Goal: Task Accomplishment & Management: Complete application form

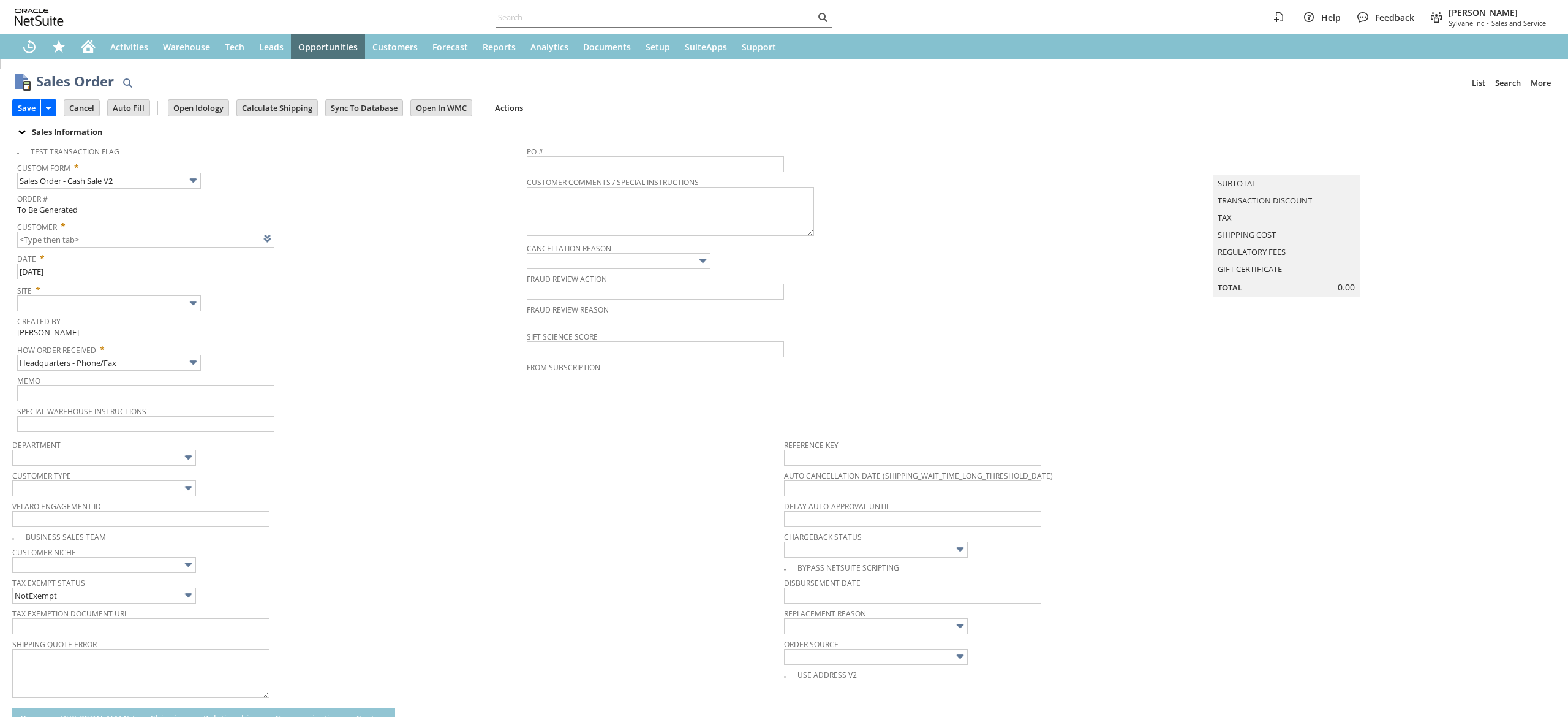
click at [278, 234] on link at bounding box center [283, 239] width 14 height 14
type input "Intelligent Recommendations ⁰"
drag, startPoint x: 1191, startPoint y: 350, endPoint x: 981, endPoint y: 256, distance: 230.1
click at [1191, 350] on td "Summary Subtotal 0.00 Transaction Discount 0.00 Tax 0.00 Shipping Cost Regulato…" at bounding box center [1299, 287] width 515 height 293
type input "CU1237207 Cohava Amor"
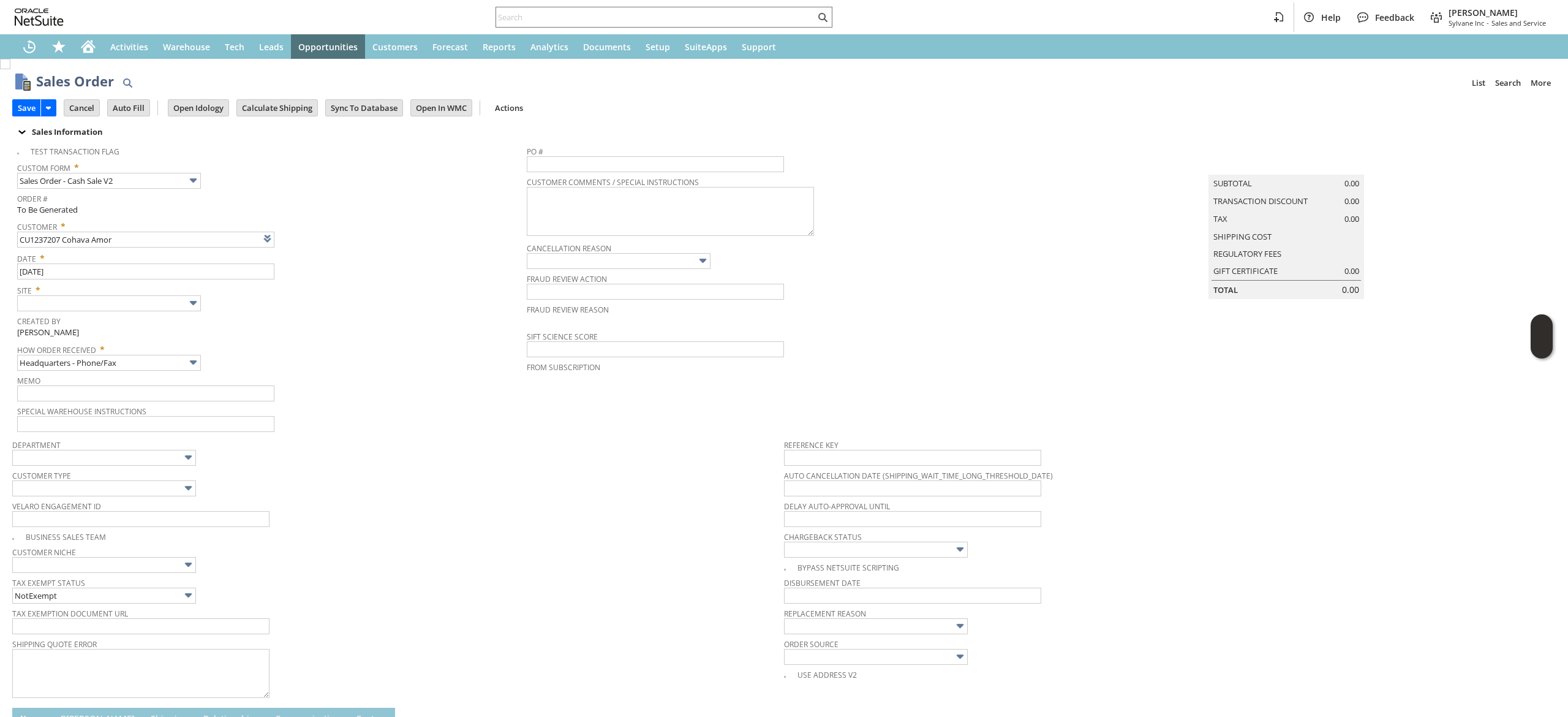
click at [154, 314] on span "Created By" at bounding box center [269, 319] width 504 height 14
drag, startPoint x: 157, startPoint y: 311, endPoint x: 148, endPoint y: 336, distance: 26.6
click at [179, 324] on span "Created By" at bounding box center [269, 319] width 504 height 14
click at [176, 305] on input "text" at bounding box center [110, 303] width 184 height 16
type input "Sylvane - [DOMAIN_NAME]"
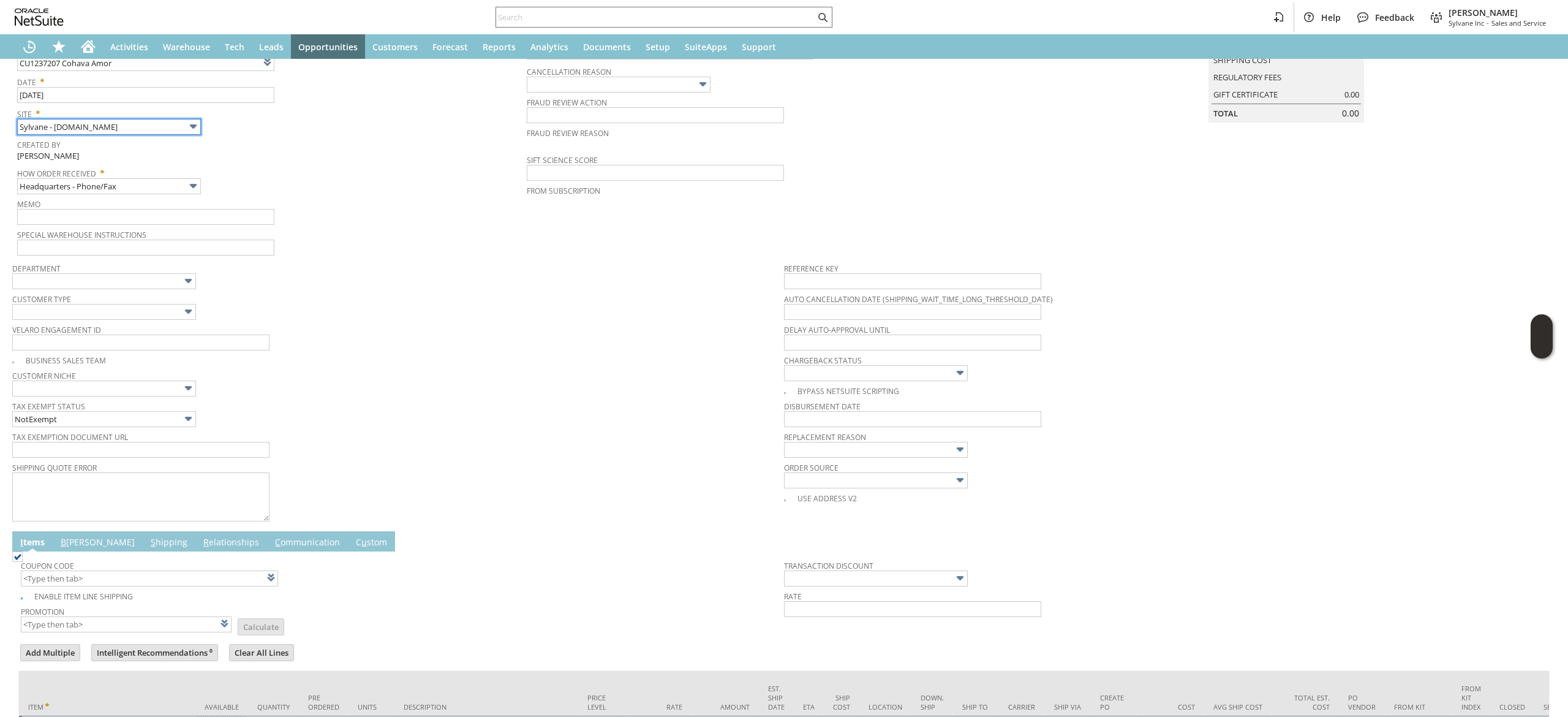
scroll to position [287, 0]
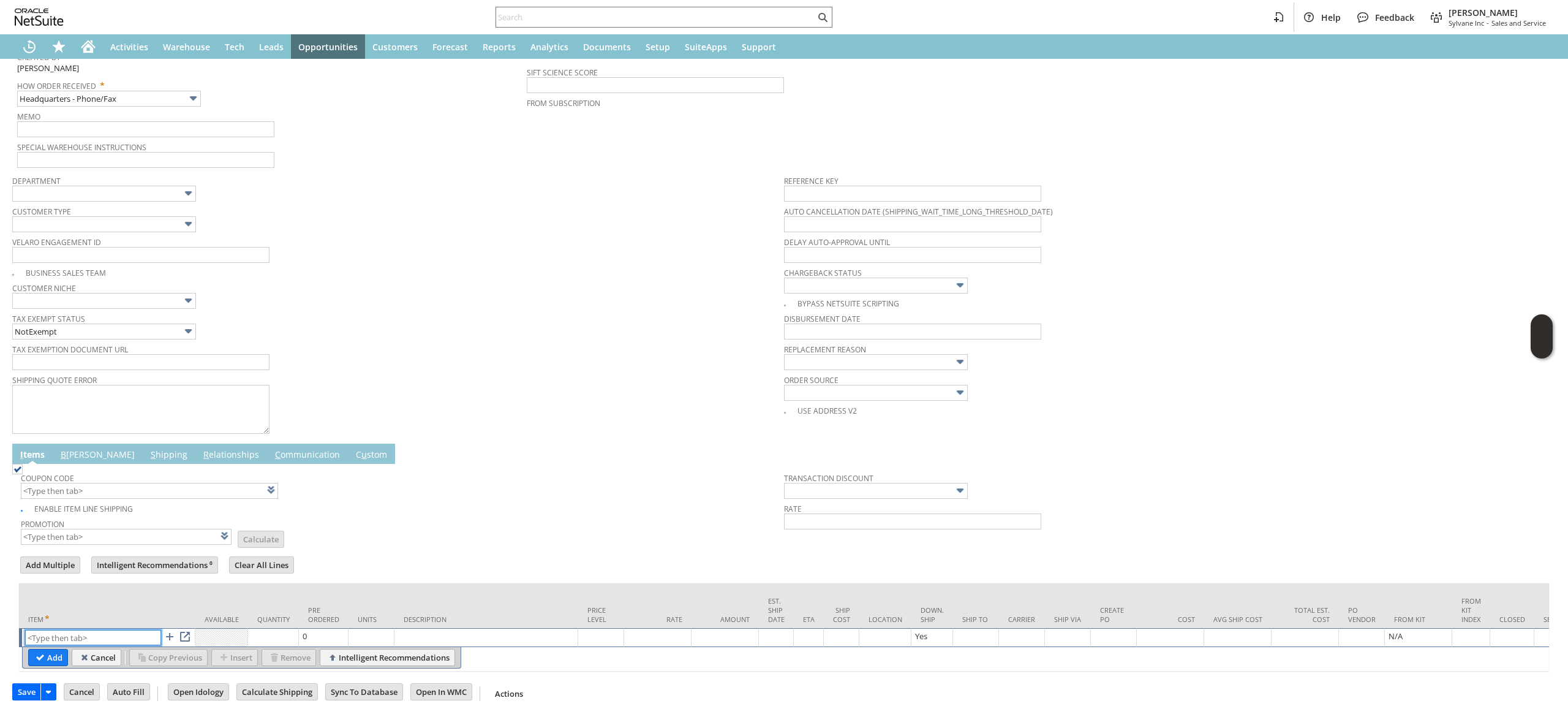
click at [101, 630] on input "text" at bounding box center [93, 638] width 136 height 16
paste input "st14703"
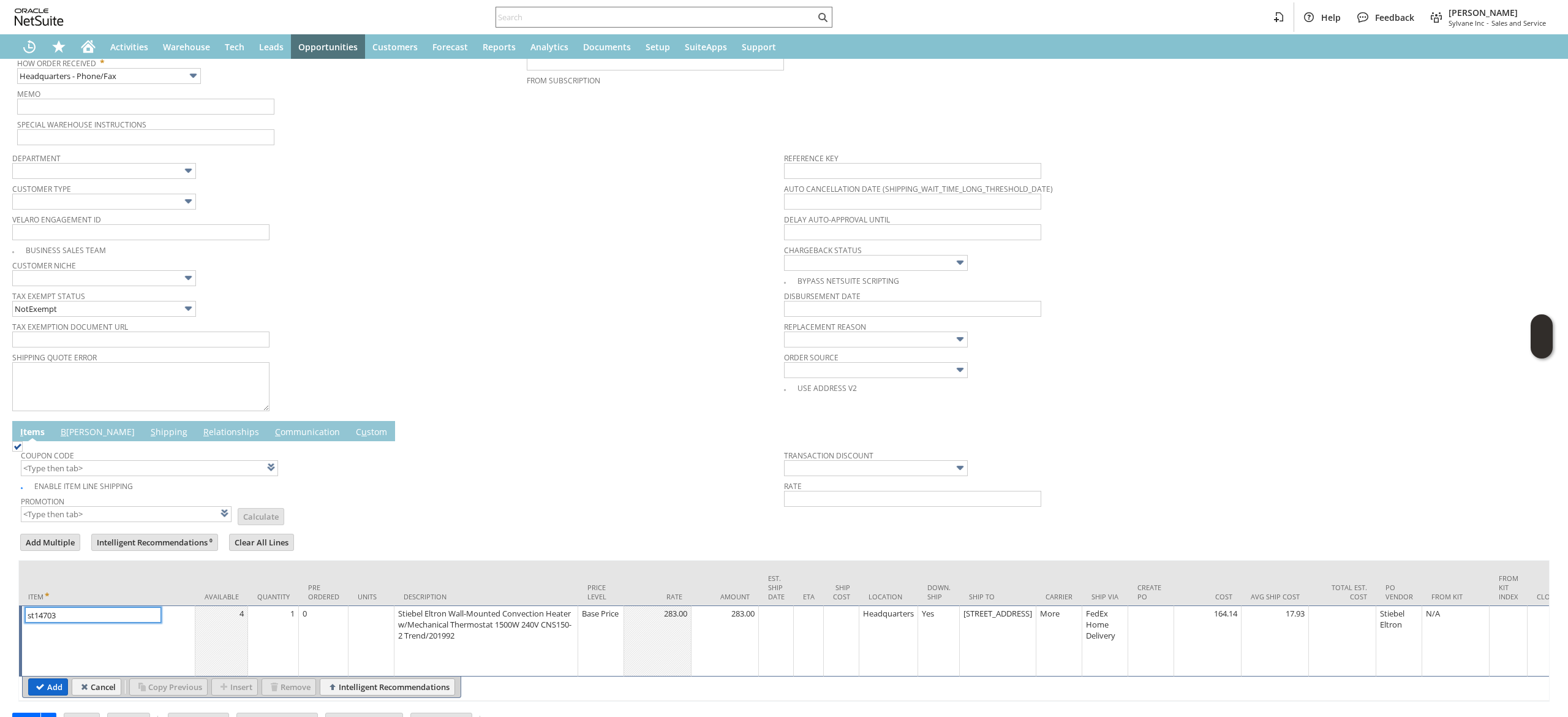
type input "st14703"
click at [44, 687] on input "Add" at bounding box center [47, 687] width 38 height 16
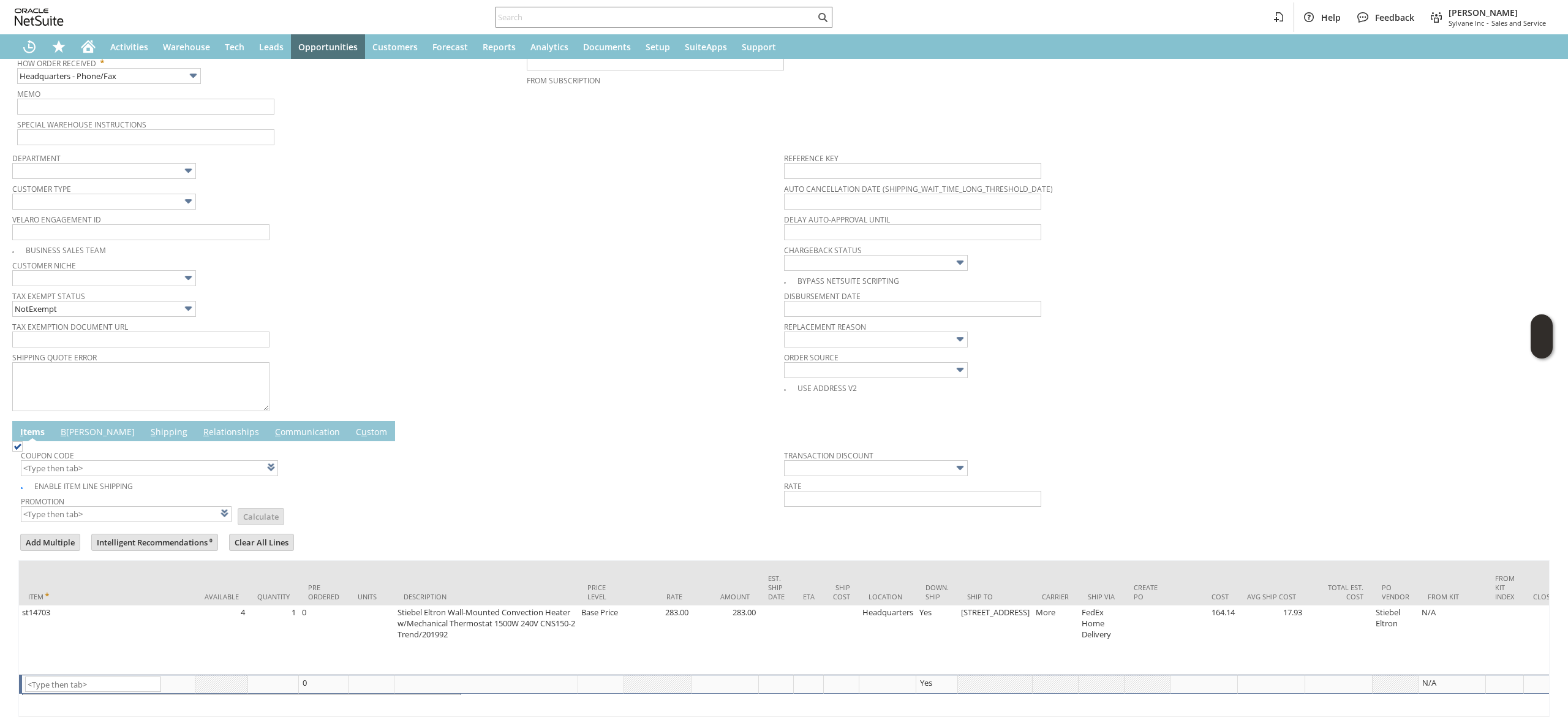
scroll to position [0, 0]
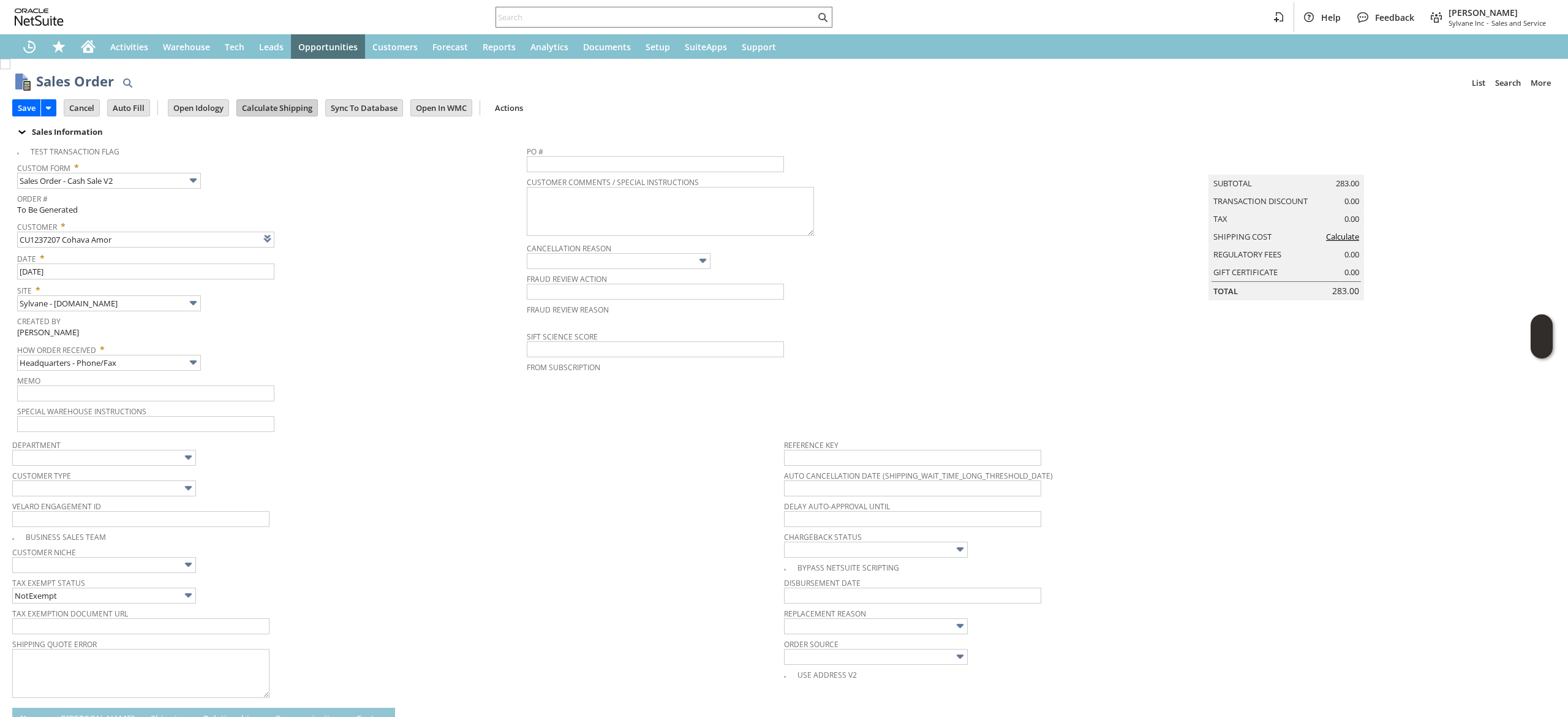
click at [257, 110] on input "Calculate Shipping" at bounding box center [277, 108] width 80 height 16
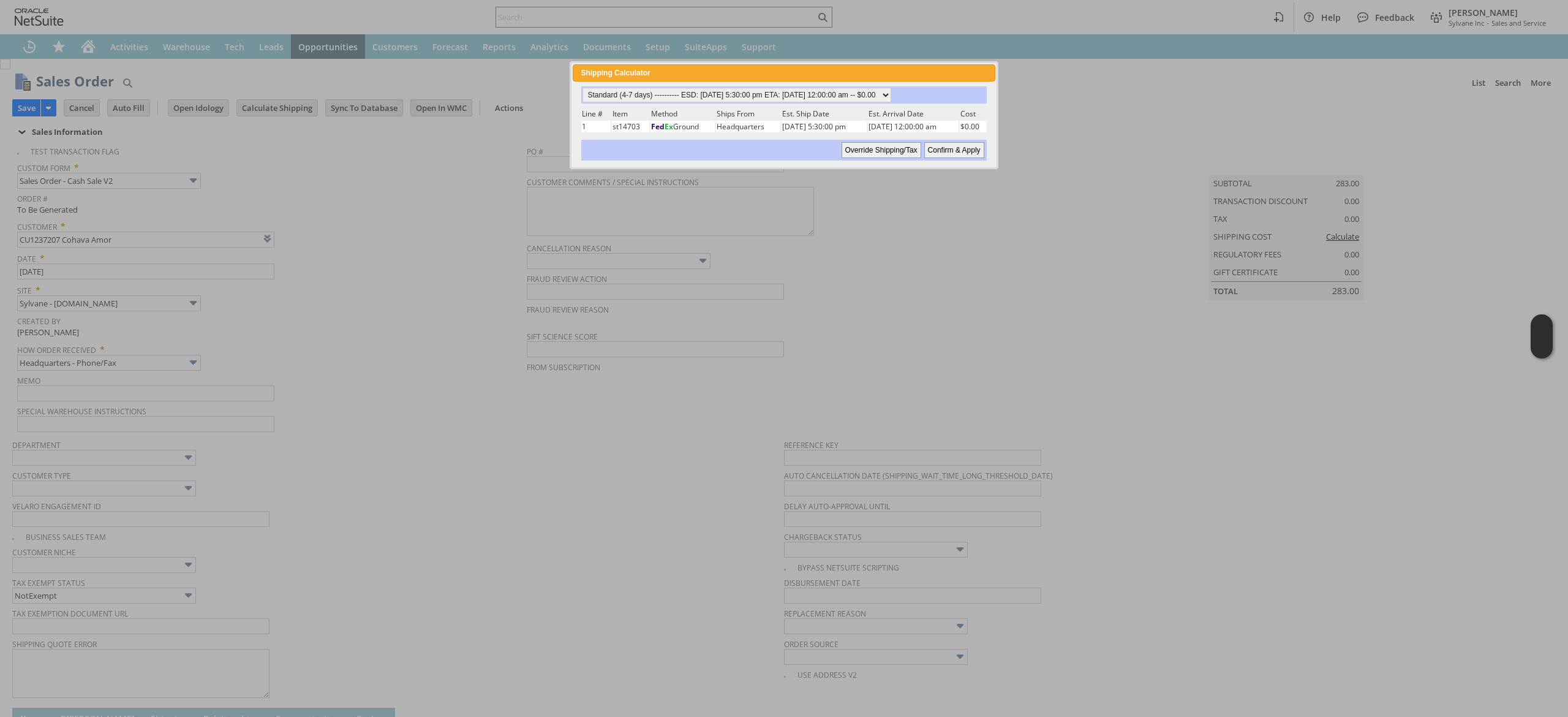
click at [908, 103] on div "Standard (4-7 days) ---------- ESD: 08/25/2025 5:30:00 pm ETA: 09/02/2025 12:00…" at bounding box center [784, 123] width 408 height 74
click at [891, 98] on select "Standard (4-7 days) ---------- ESD: 08/25/2025 5:30:00 pm ETA: 09/02/2025 12:00…" at bounding box center [738, 95] width 309 height 15
click at [583, 88] on select "Standard (4-7 days) ---------- ESD: 08/25/2025 5:30:00 pm ETA: 09/02/2025 12:00…" at bounding box center [738, 95] width 309 height 15
click at [957, 163] on body "Help Feedback Devin Carswell Sylvane Inc - Sales and Service Activities Warehou…" at bounding box center [784, 358] width 1568 height 717
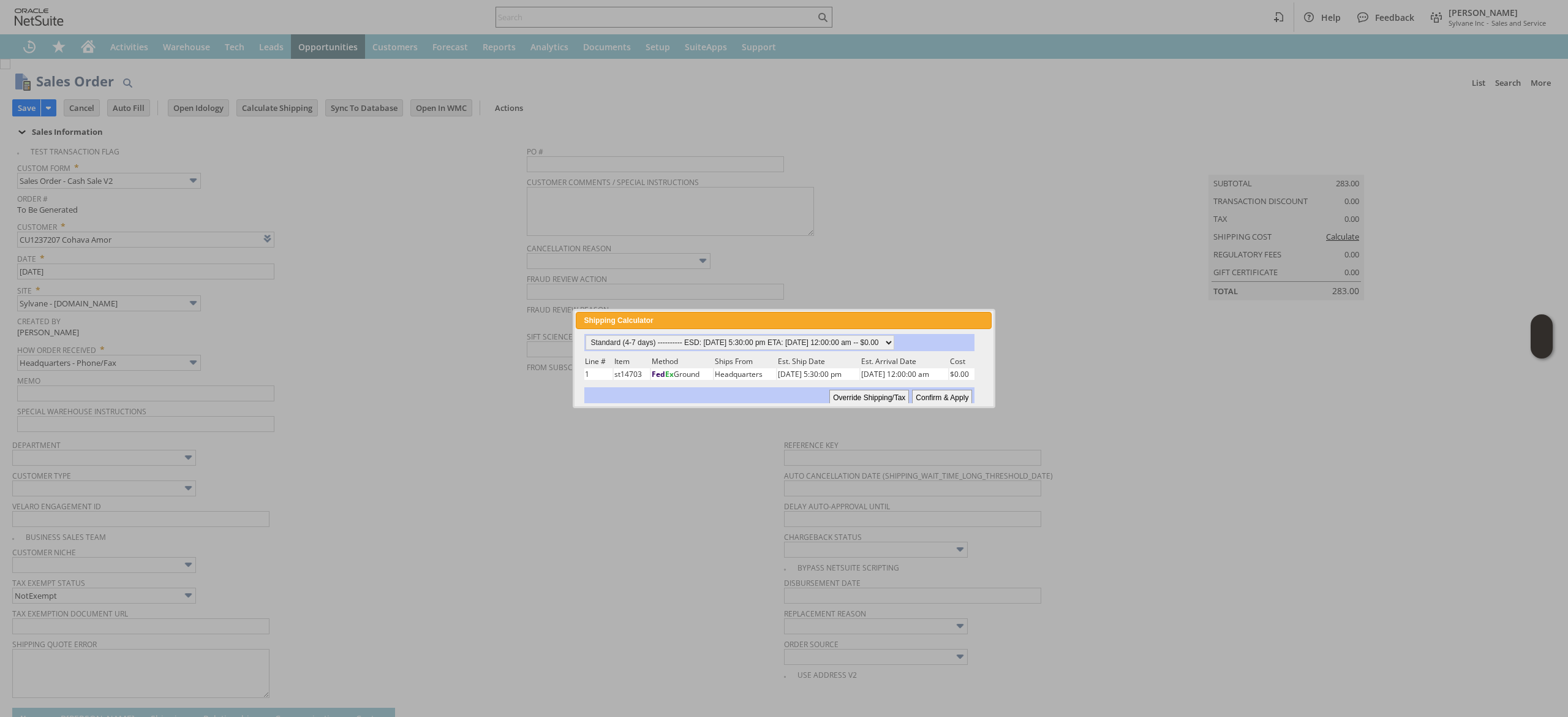
click at [930, 387] on div "Override Shipping/Tax Confirm & Apply" at bounding box center [780, 397] width 390 height 21
click at [936, 392] on input "Confirm & Apply" at bounding box center [942, 397] width 60 height 16
type input "Add"
type input "Copy Previous"
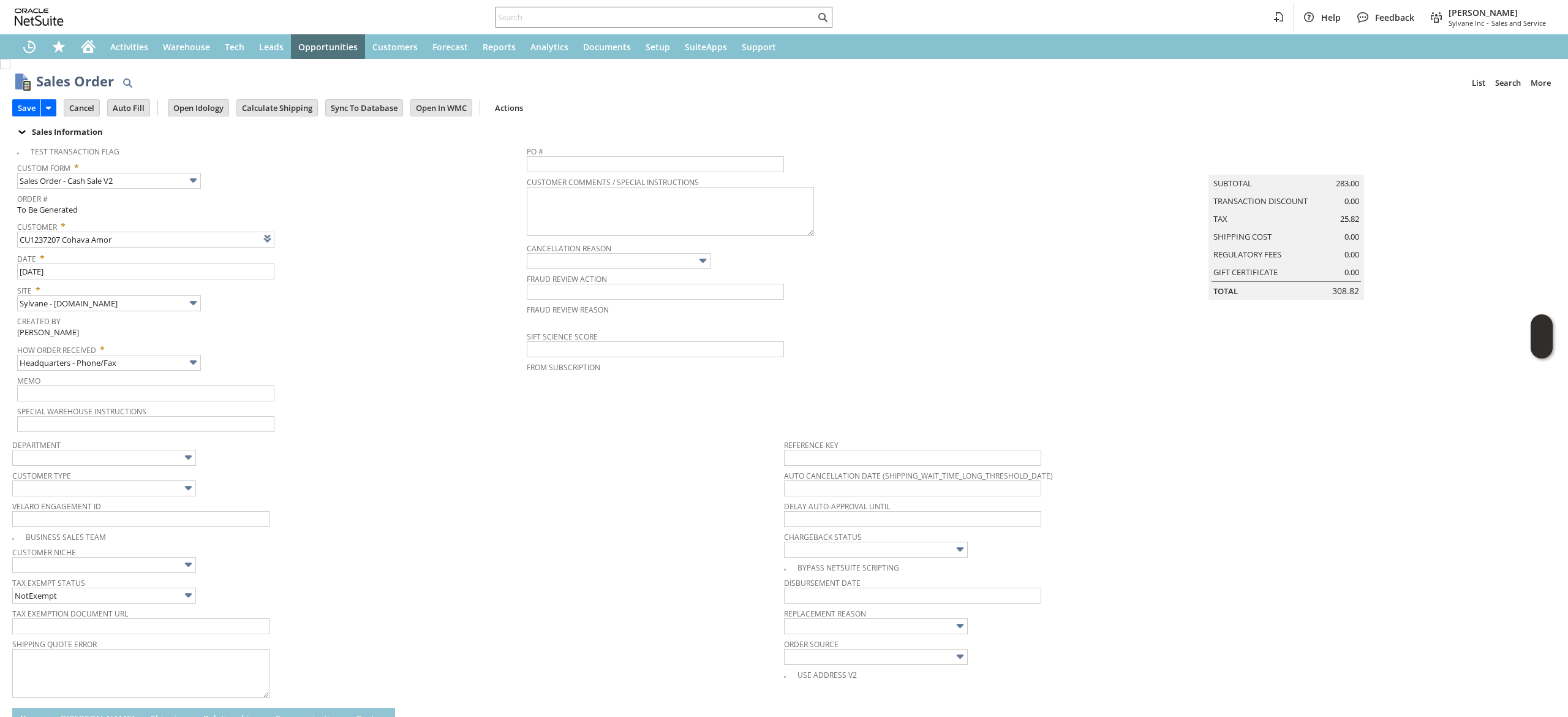
scroll to position [353, 0]
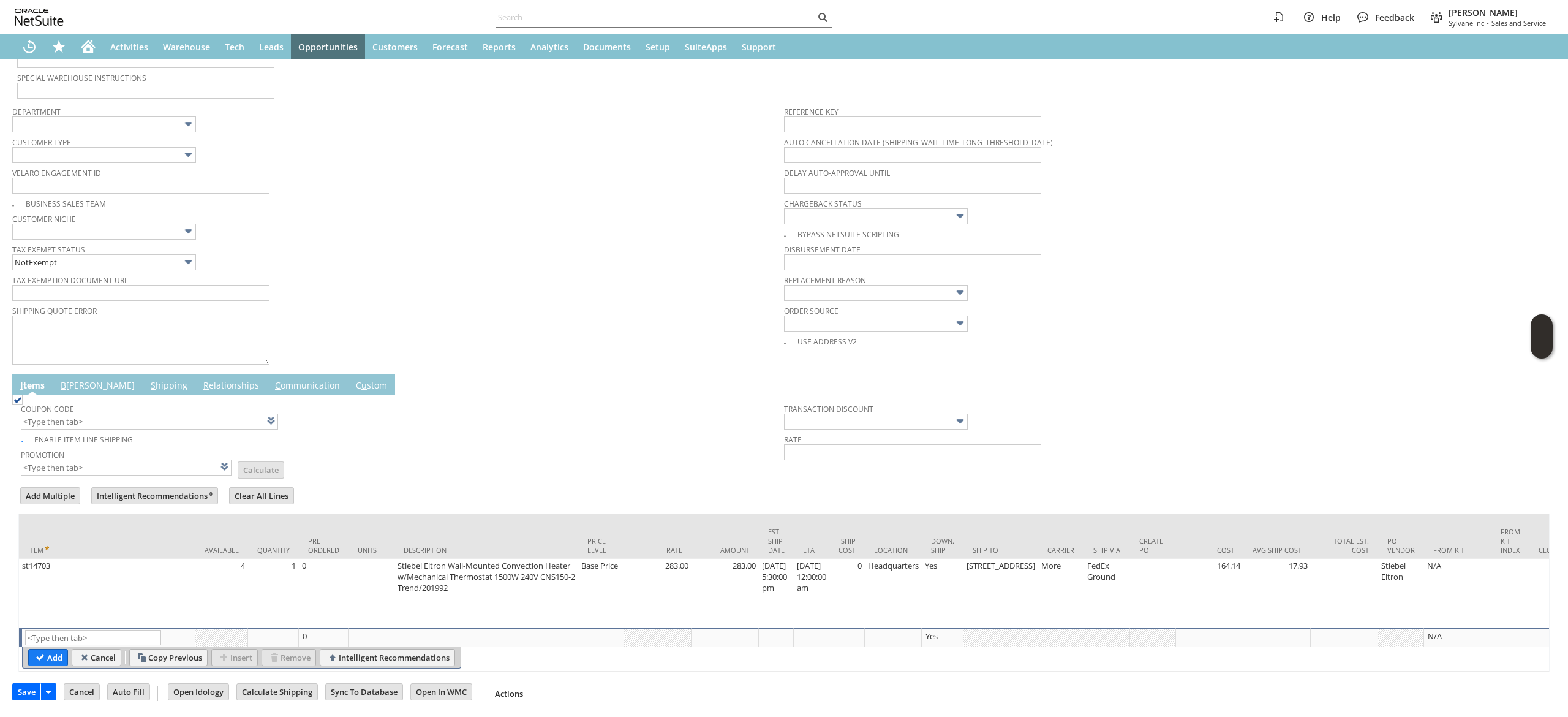
click at [69, 380] on link "B illing" at bounding box center [98, 386] width 80 height 14
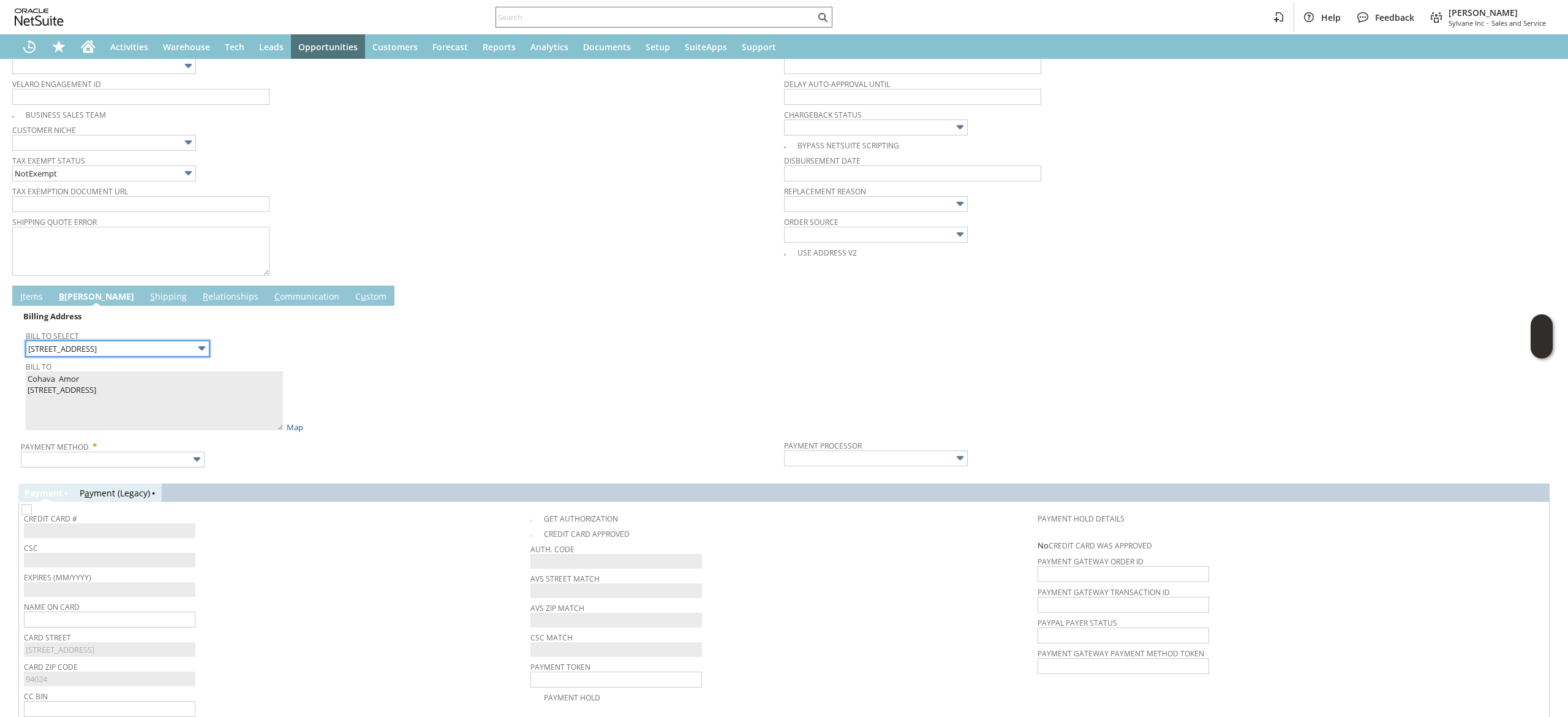
scroll to position [515, 0]
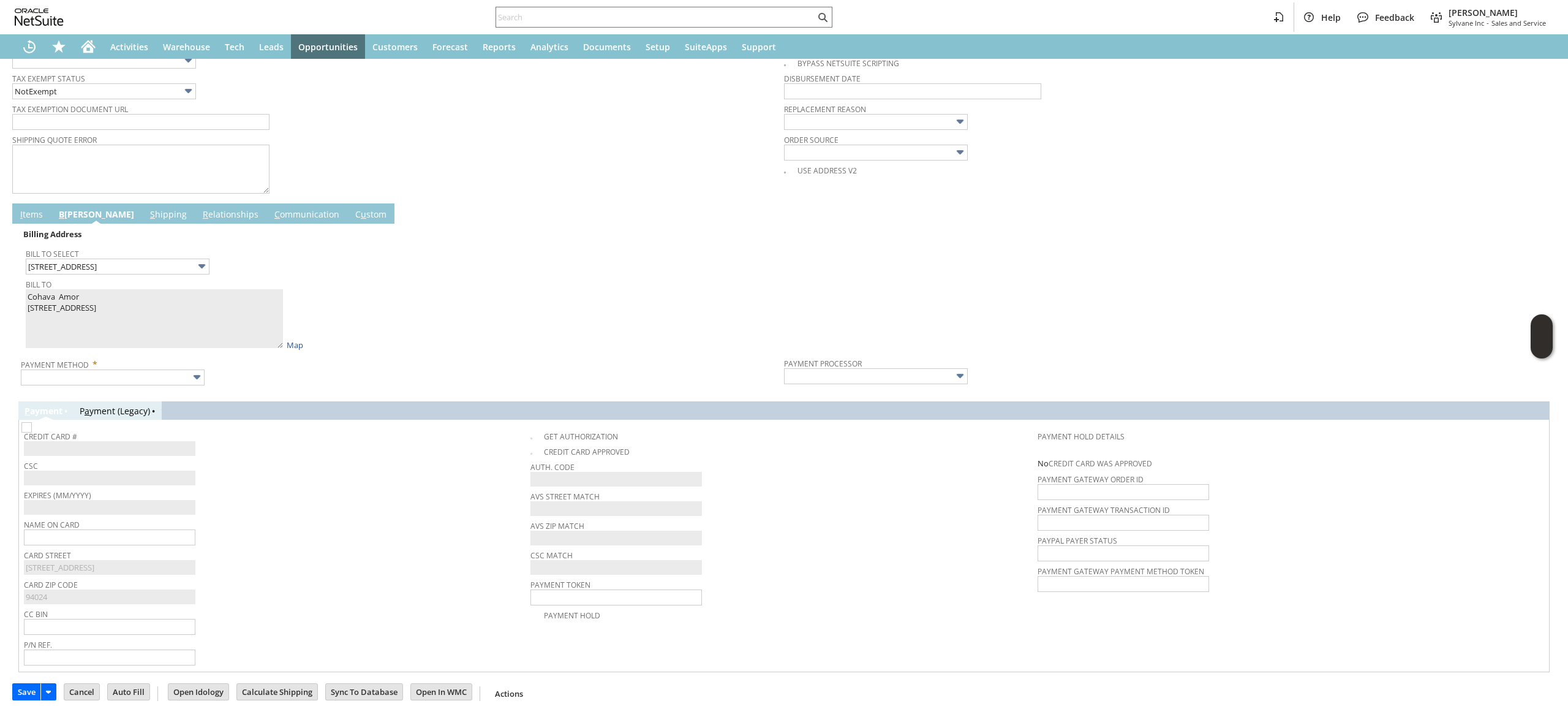
drag, startPoint x: 204, startPoint y: 365, endPoint x: 190, endPoint y: 374, distance: 16.6
click at [204, 365] on div "Payment Method *" at bounding box center [399, 370] width 757 height 30
click at [190, 370] on img at bounding box center [197, 377] width 14 height 14
click at [97, 379] on td "Billing Address Bill To Select 1288 Windimer Dr. Bill To Cohava Amor 1288 Windi…" at bounding box center [784, 306] width 1532 height 165
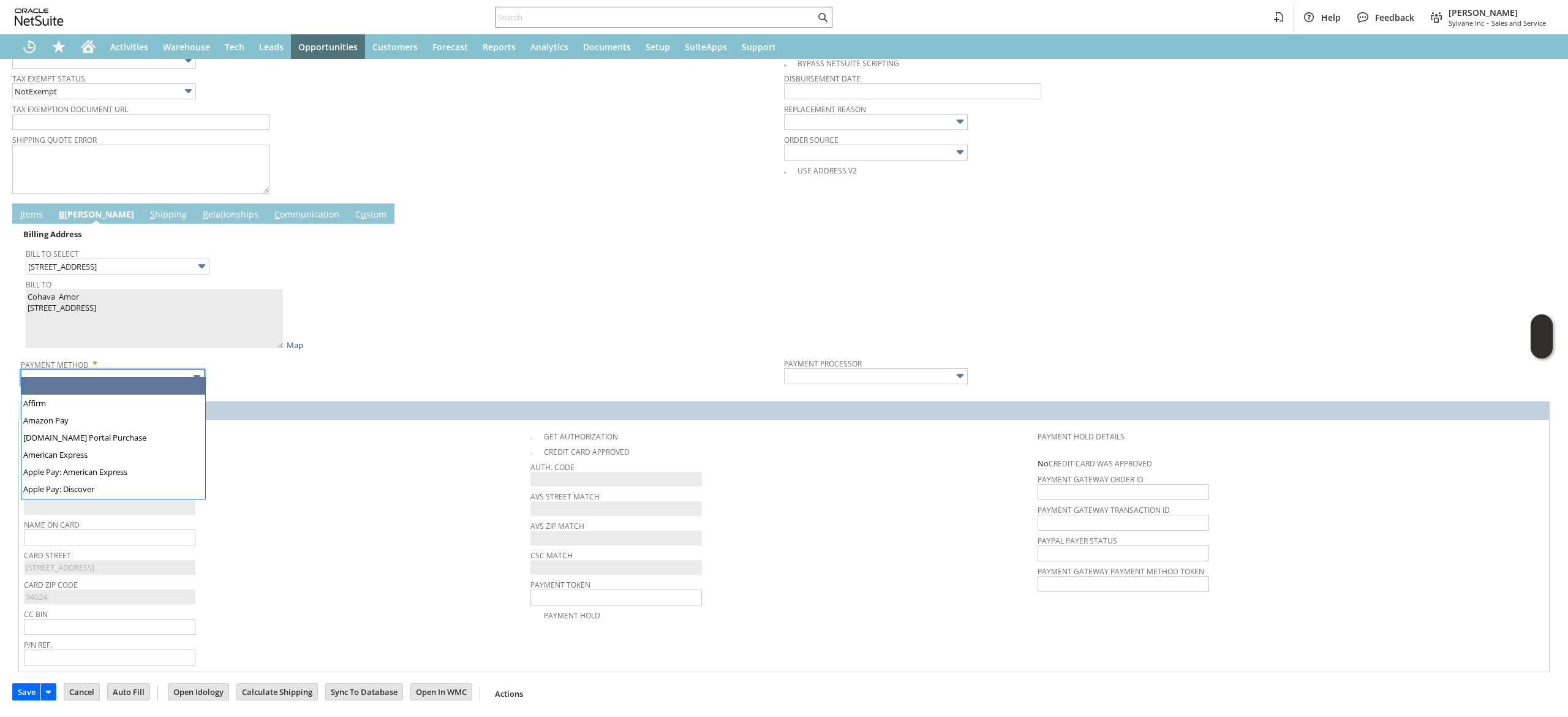
click at [102, 370] on input "text" at bounding box center [112, 378] width 184 height 16
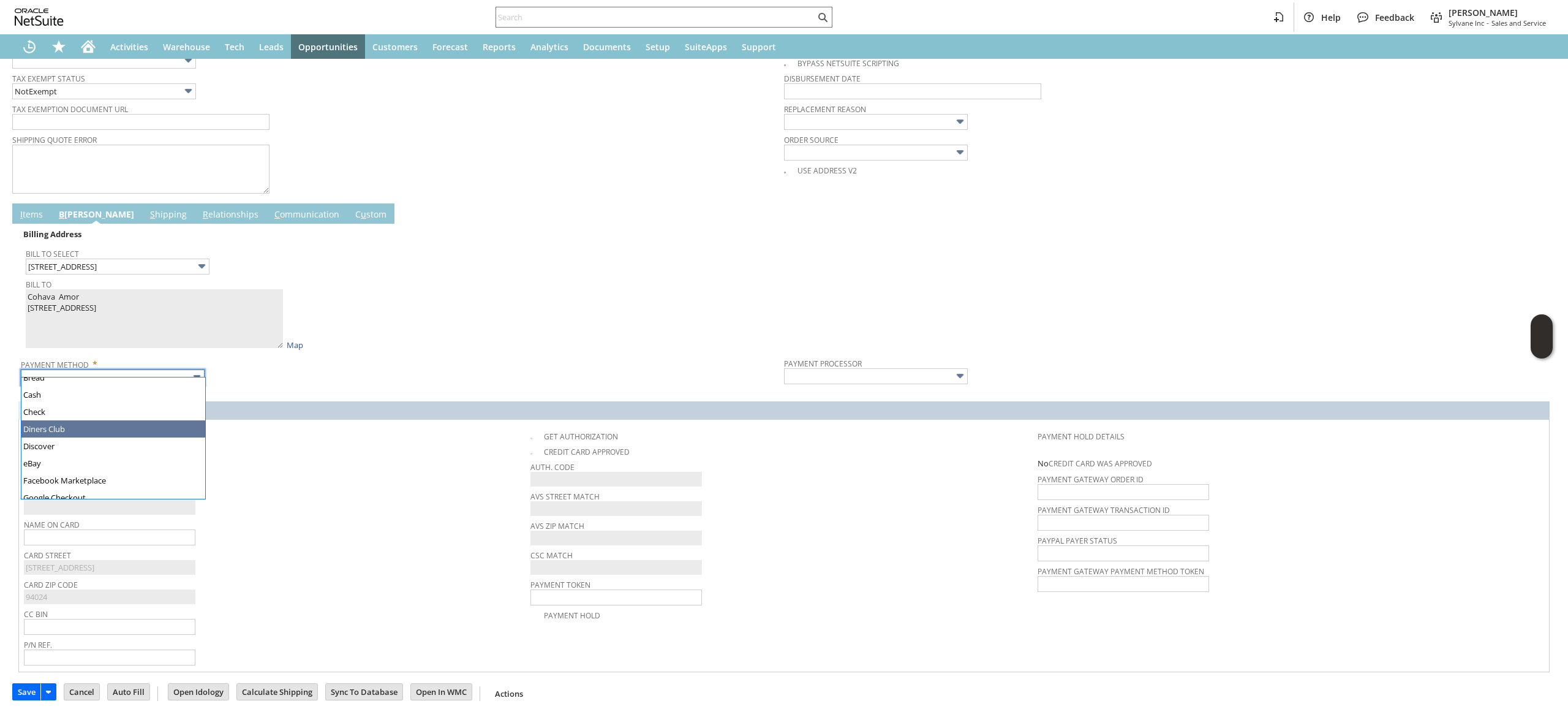
scroll to position [331, 0]
type input "Visa / Mastercard"
type input "Braintree"
checkbox input "true"
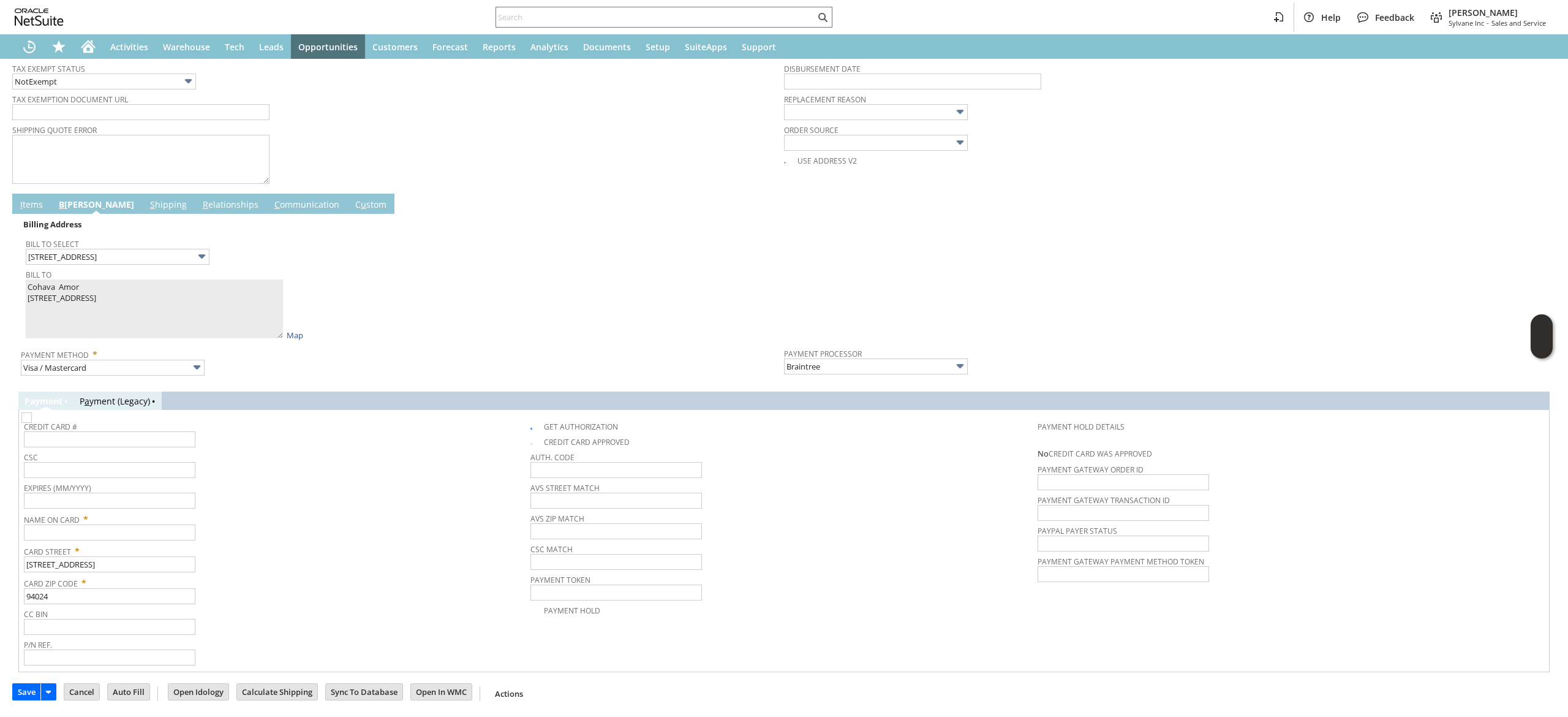
click at [25, 204] on link "I tems" at bounding box center [31, 205] width 28 height 14
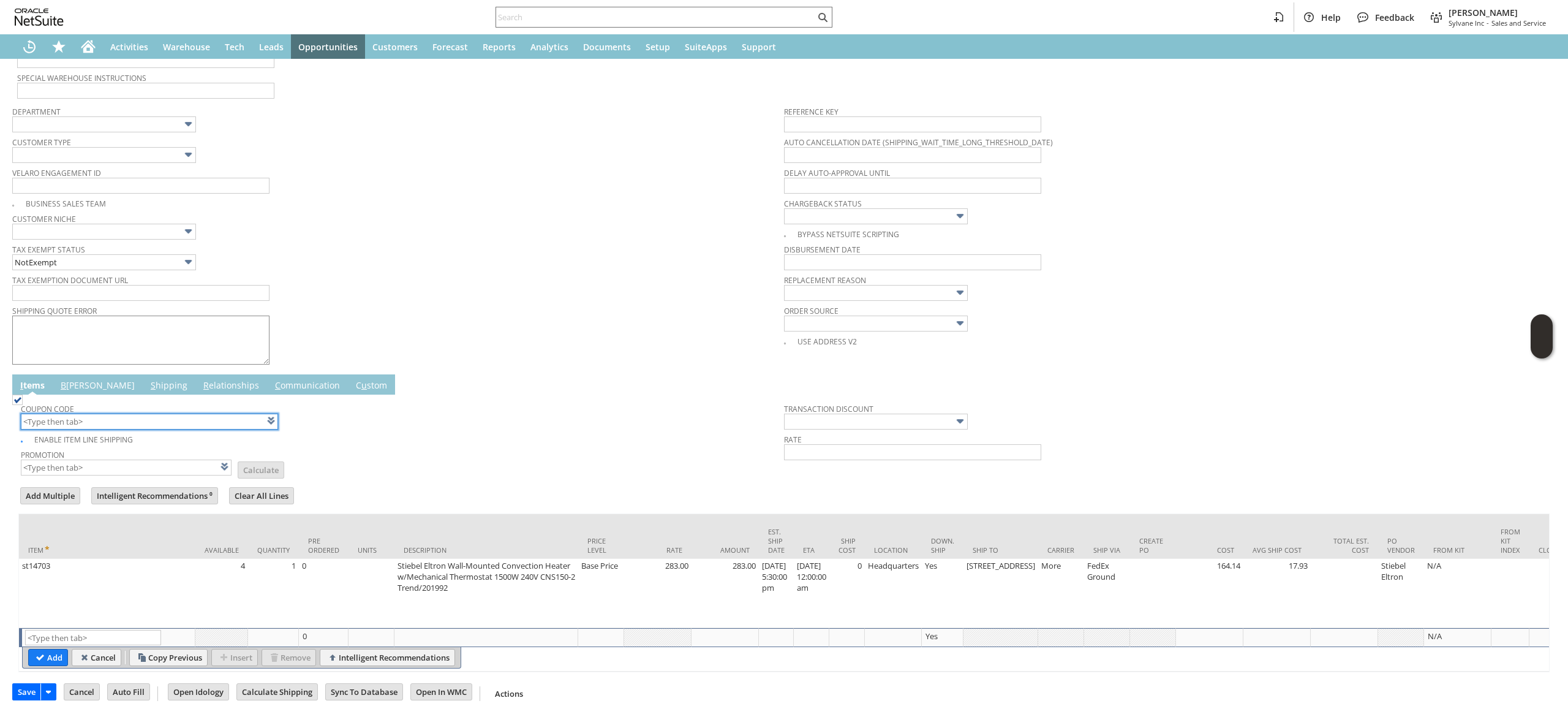
scroll to position [353, 0]
click at [150, 460] on input "text" at bounding box center [125, 468] width 210 height 16
type input "XA325"
click at [418, 375] on div "I tems B illing S hipping R elationships C ommunication C u stom" at bounding box center [771, 384] width 1517 height 21
type input "XA325"
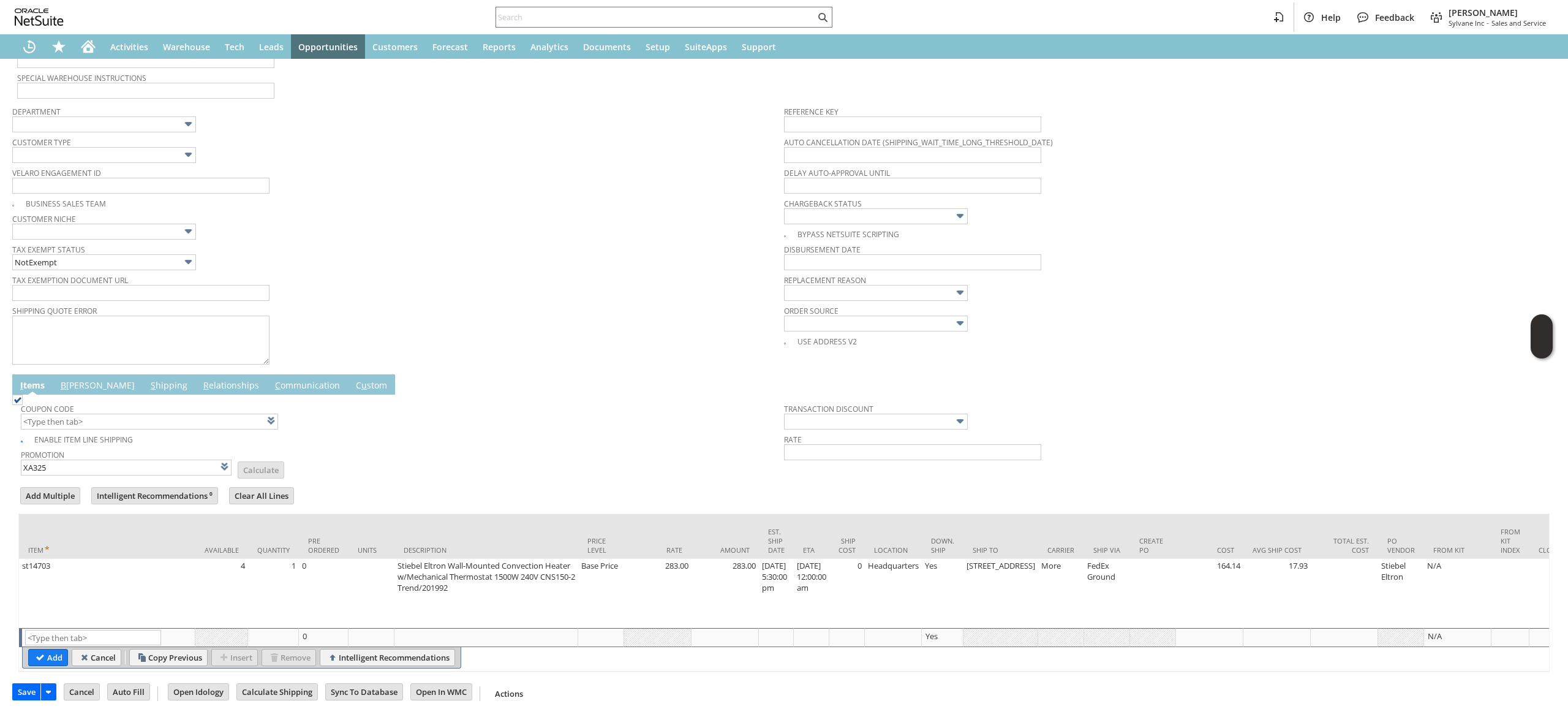
type input "Promo Code"
type input "-5.0%"
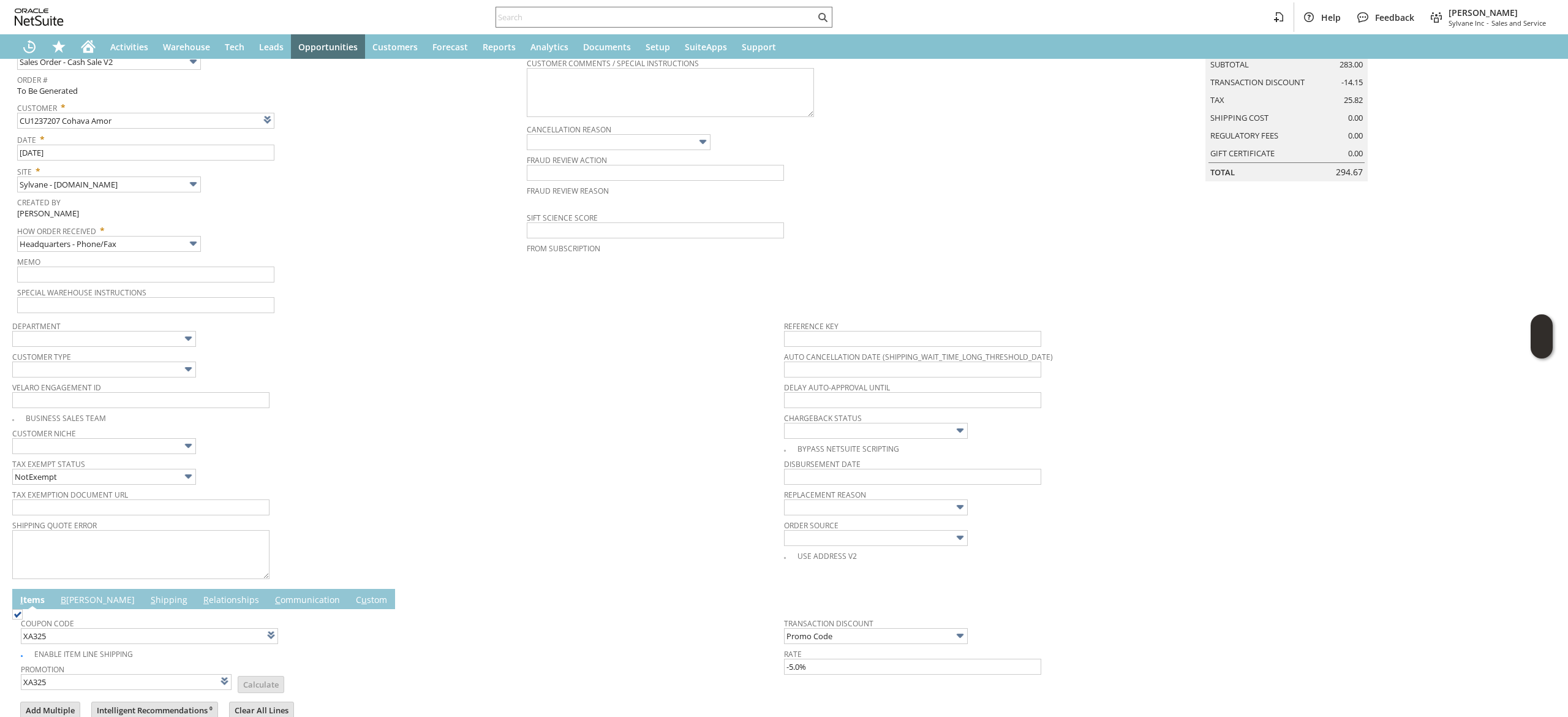
scroll to position [246, 0]
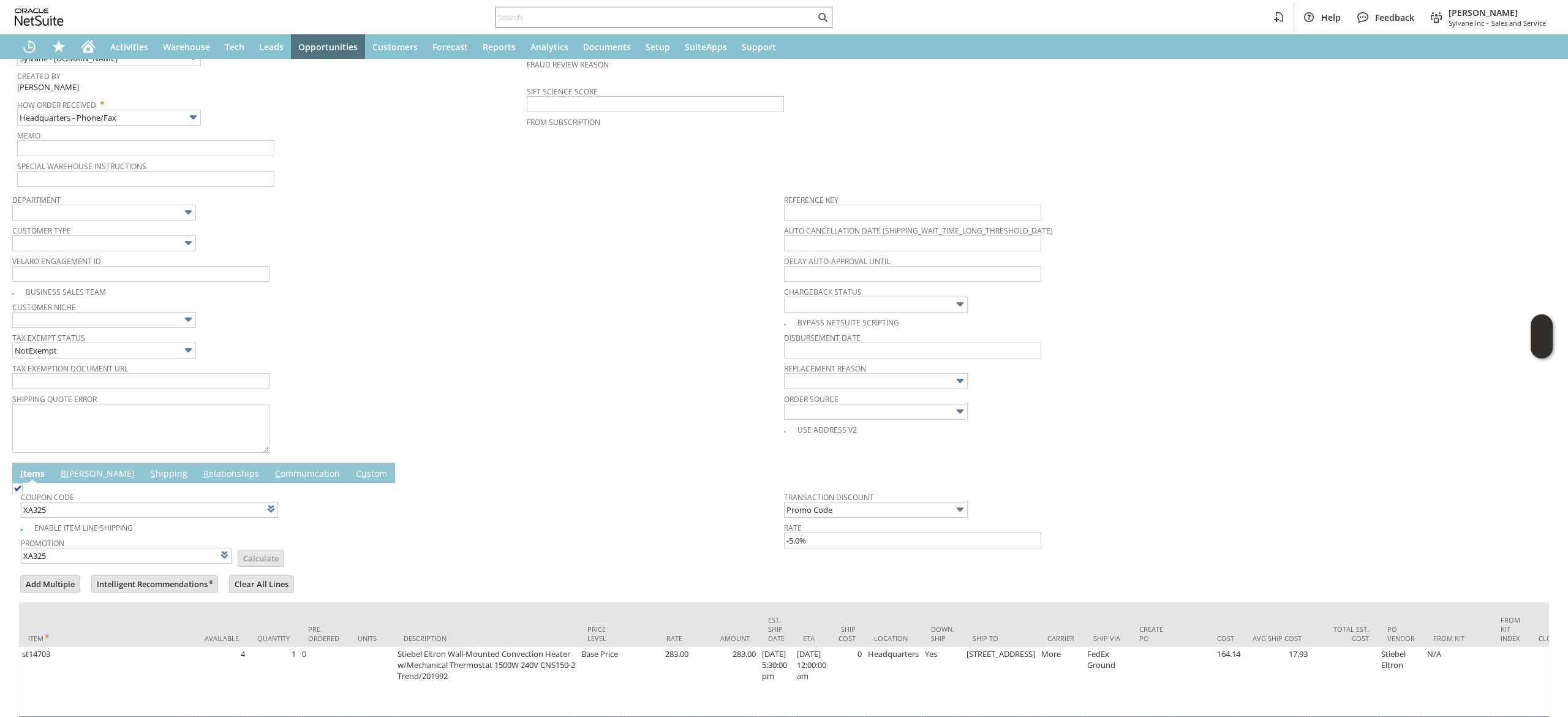
click at [71, 470] on link "B illing" at bounding box center [98, 474] width 80 height 14
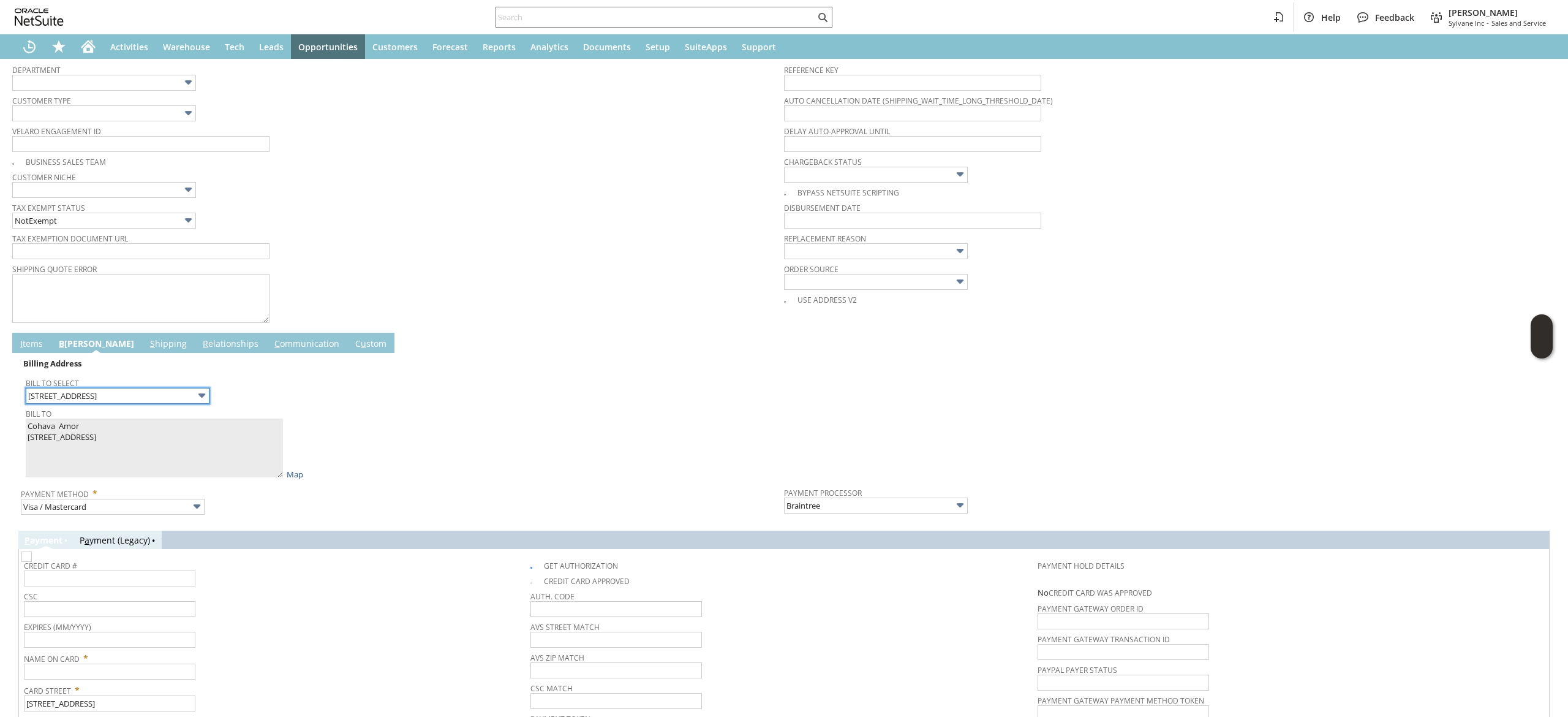
scroll to position [490, 0]
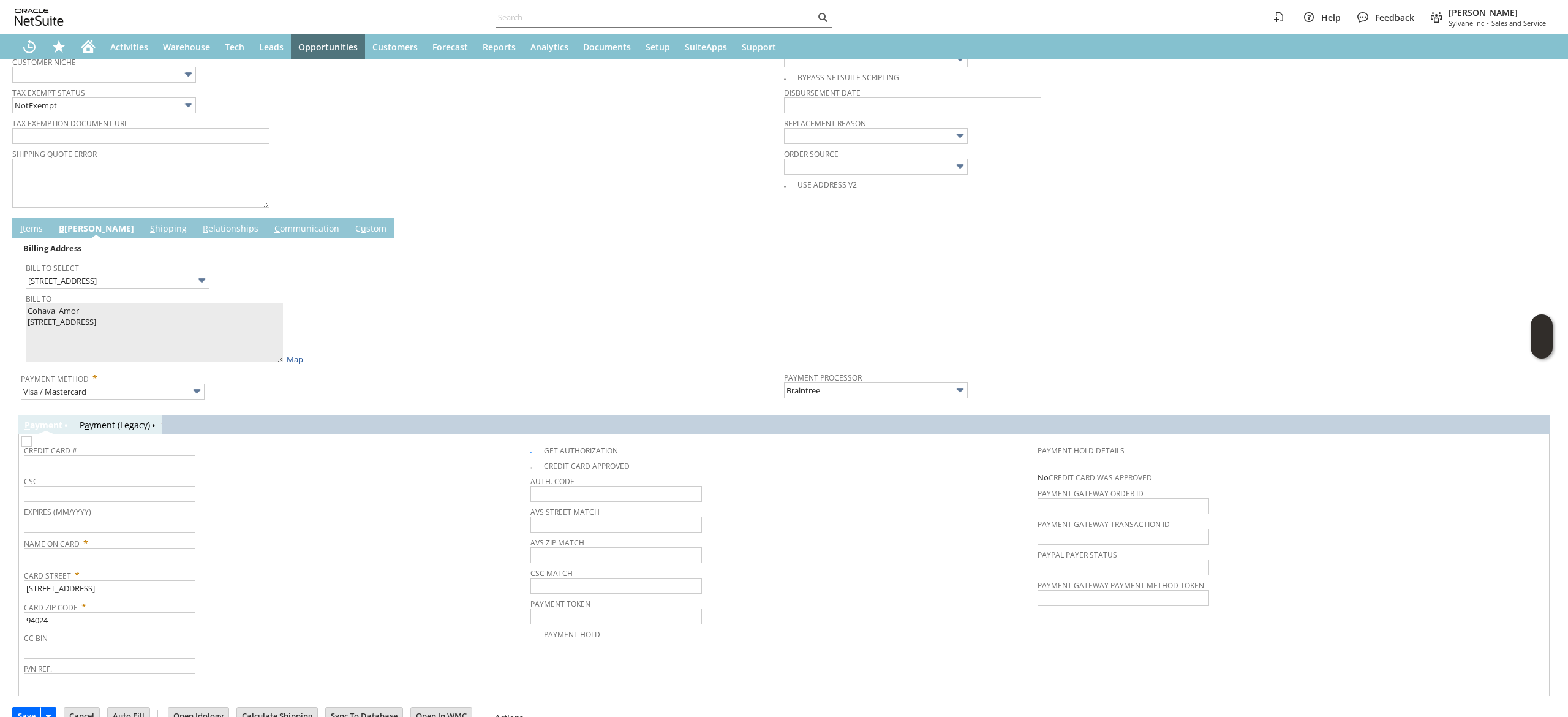
click at [65, 300] on span "Bill To" at bounding box center [401, 296] width 752 height 14
click at [135, 557] on input "text" at bounding box center [109, 557] width 171 height 16
paste input "Cohava Amor"
type input "Cohava Amor"
click at [304, 551] on div "Name On Card * Cohava Amor" at bounding box center [274, 549] width 501 height 30
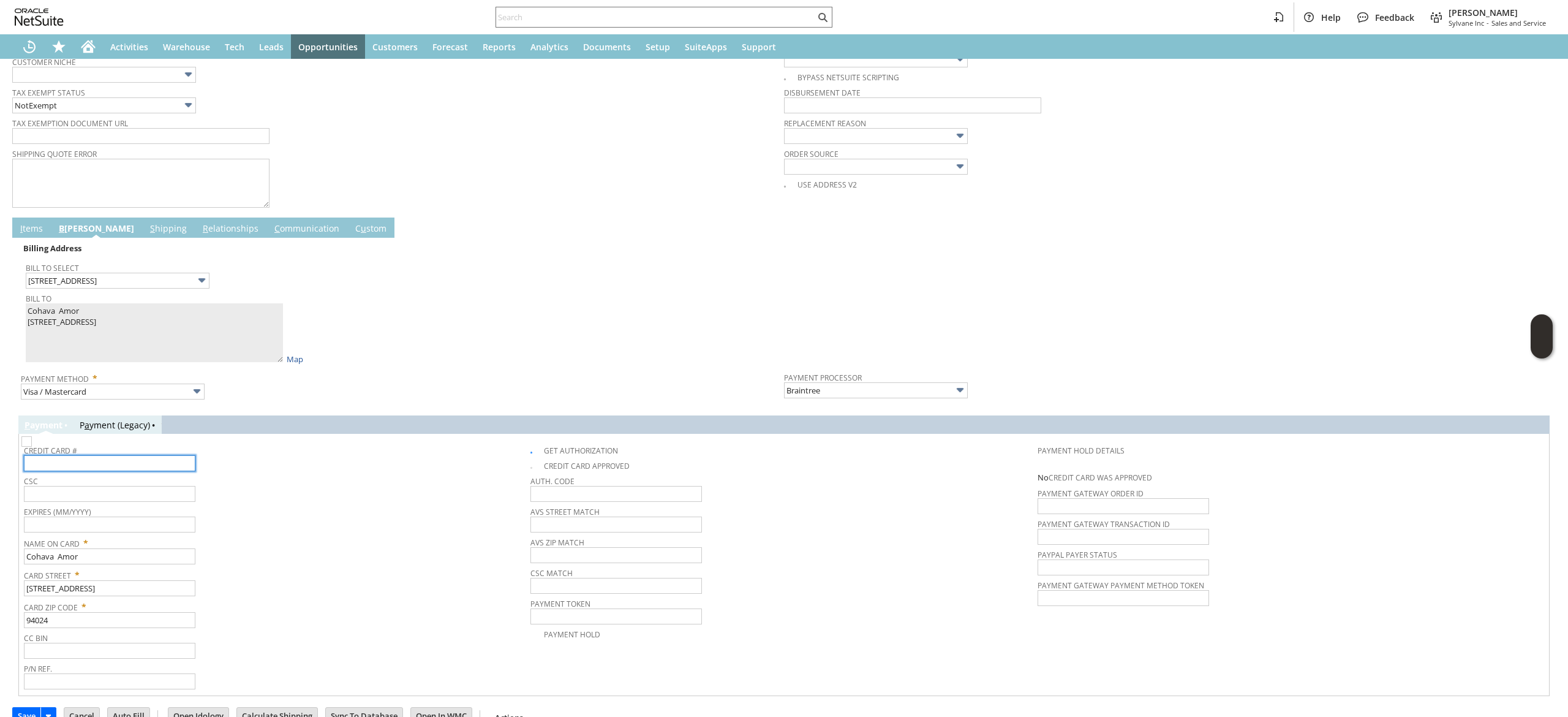
click at [140, 464] on input "text" at bounding box center [109, 463] width 171 height 16
type input "5189410145046612"
click at [165, 545] on span "Name On Card *" at bounding box center [274, 541] width 501 height 15
click at [166, 539] on span "Name On Card *" at bounding box center [274, 541] width 501 height 15
click at [177, 529] on input "text" at bounding box center [109, 524] width 171 height 16
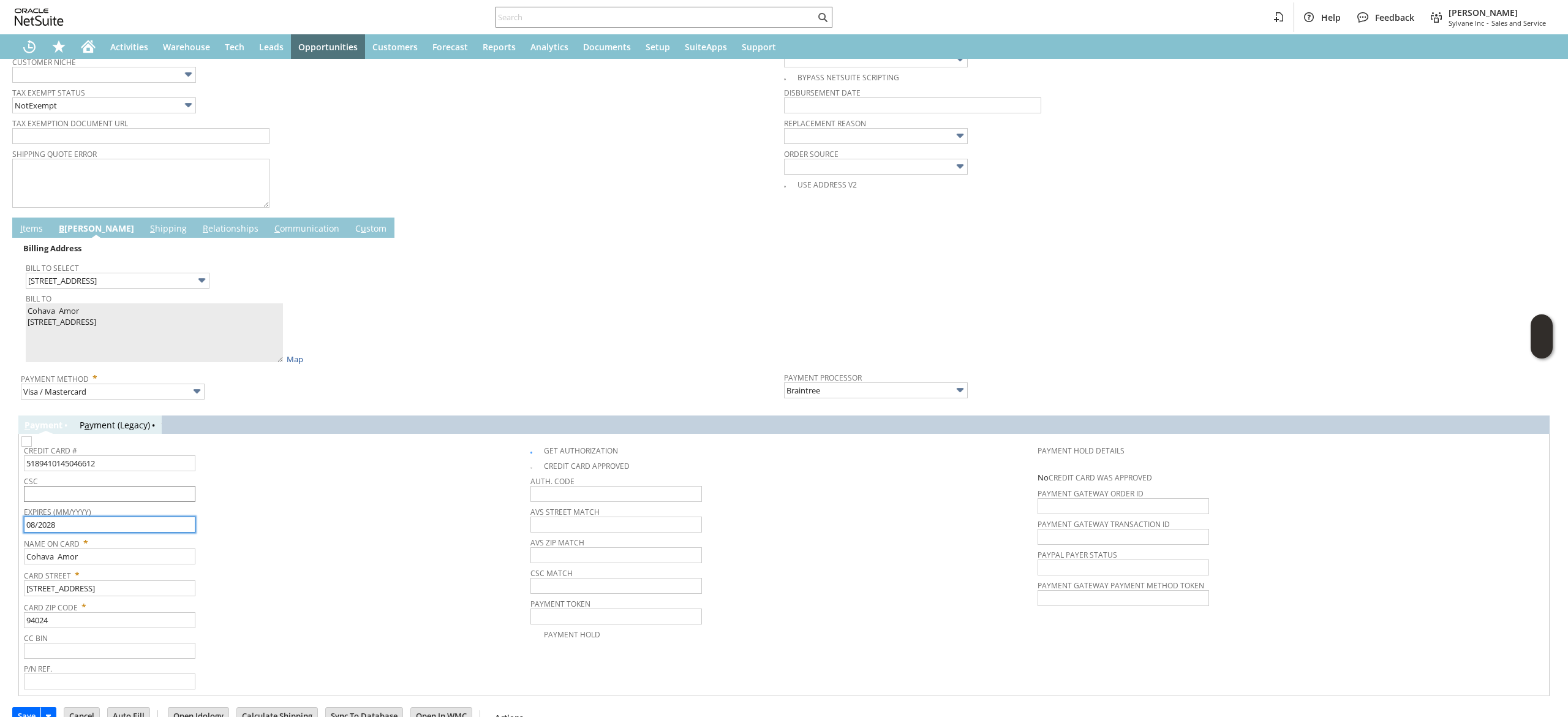
type input "08/2028"
click at [178, 500] on input "text" at bounding box center [109, 494] width 171 height 16
type input "887"
click at [346, 515] on span "Expires (MM/YYYY)" at bounding box center [274, 510] width 501 height 14
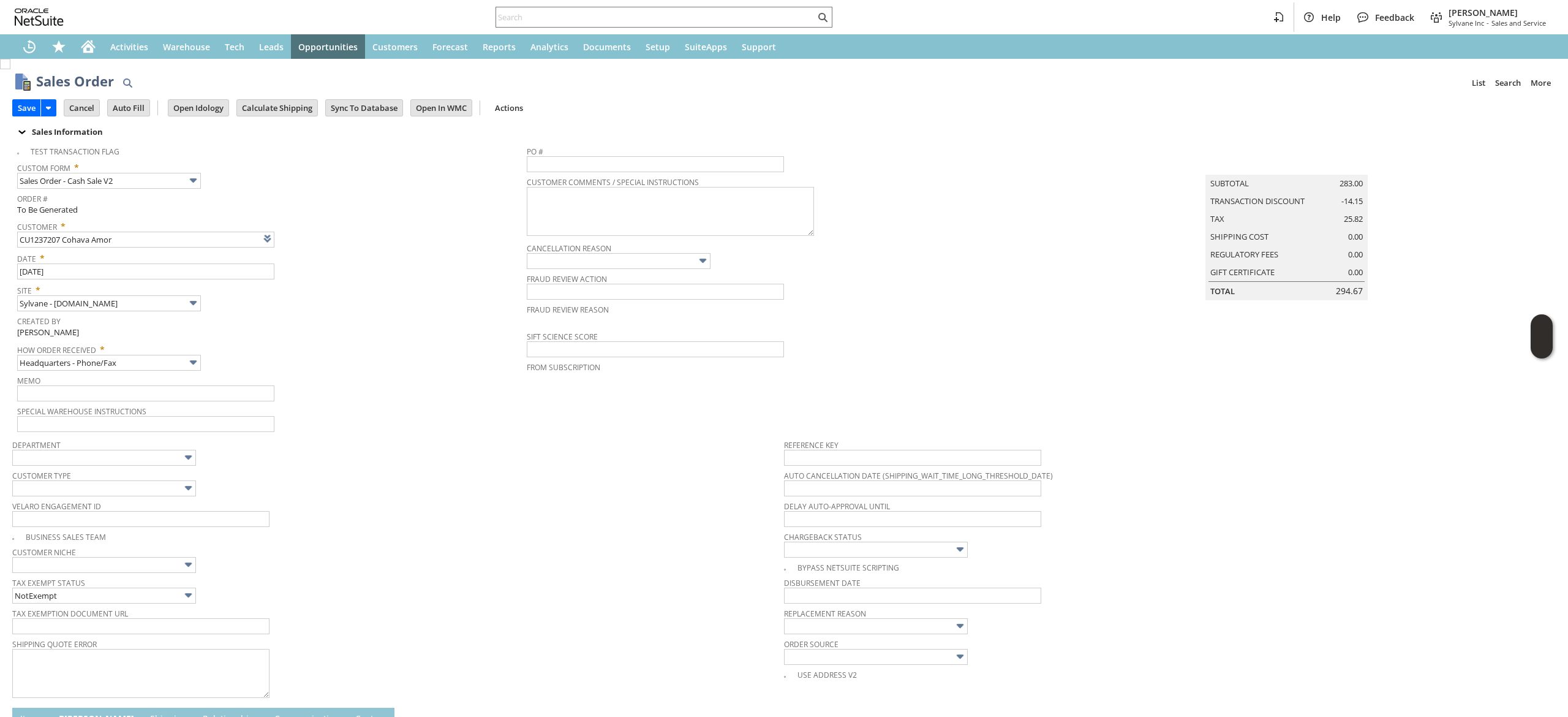
click at [27, 117] on td "Save" at bounding box center [38, 107] width 52 height 22
click at [25, 116] on td "Save" at bounding box center [38, 107] width 52 height 22
click at [25, 107] on input "Save" at bounding box center [26, 108] width 27 height 16
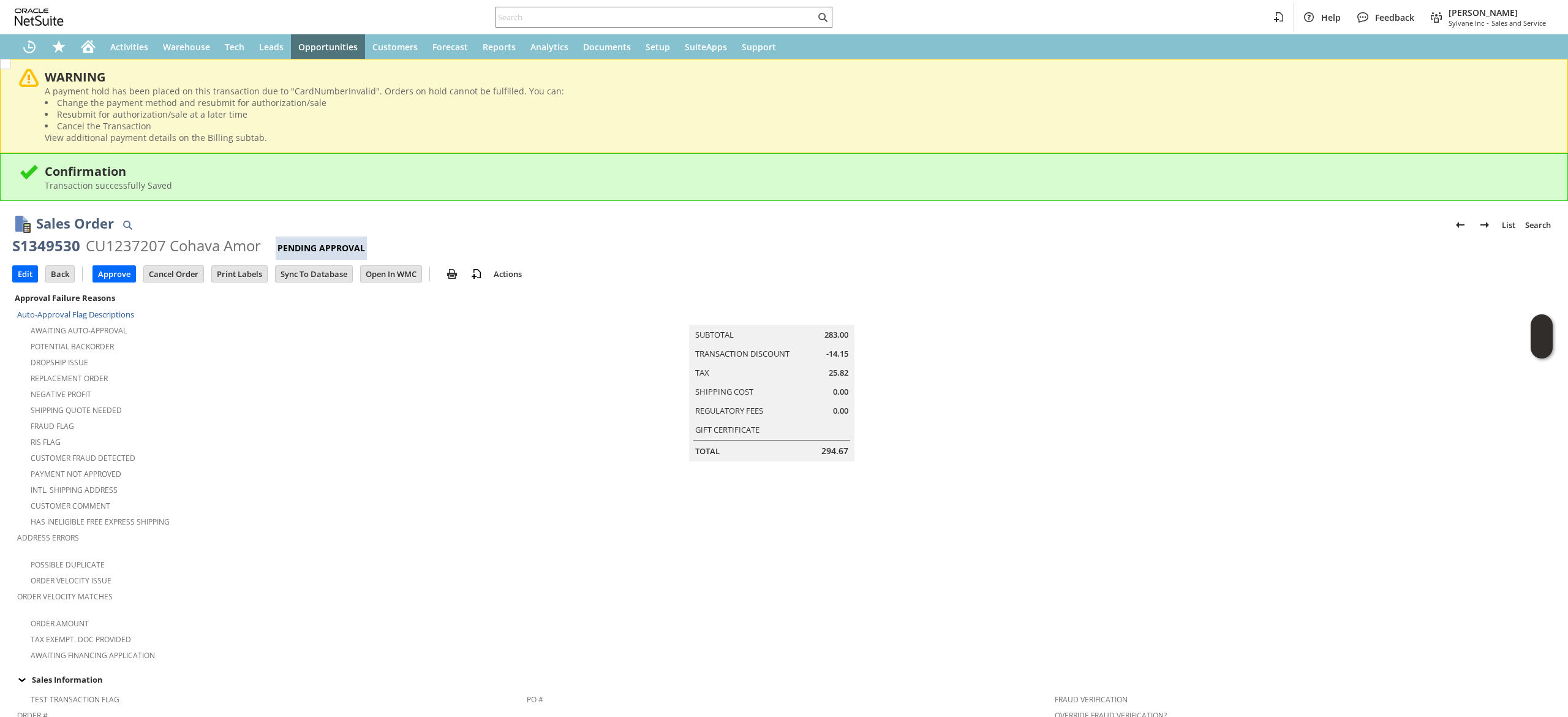
click at [28, 260] on div "Edit Back New Make Copy Approve Cancel Order" at bounding box center [784, 275] width 1544 height 30
click at [30, 265] on td "Edit" at bounding box center [25, 274] width 25 height 18
click at [27, 266] on input "Edit" at bounding box center [24, 274] width 24 height 16
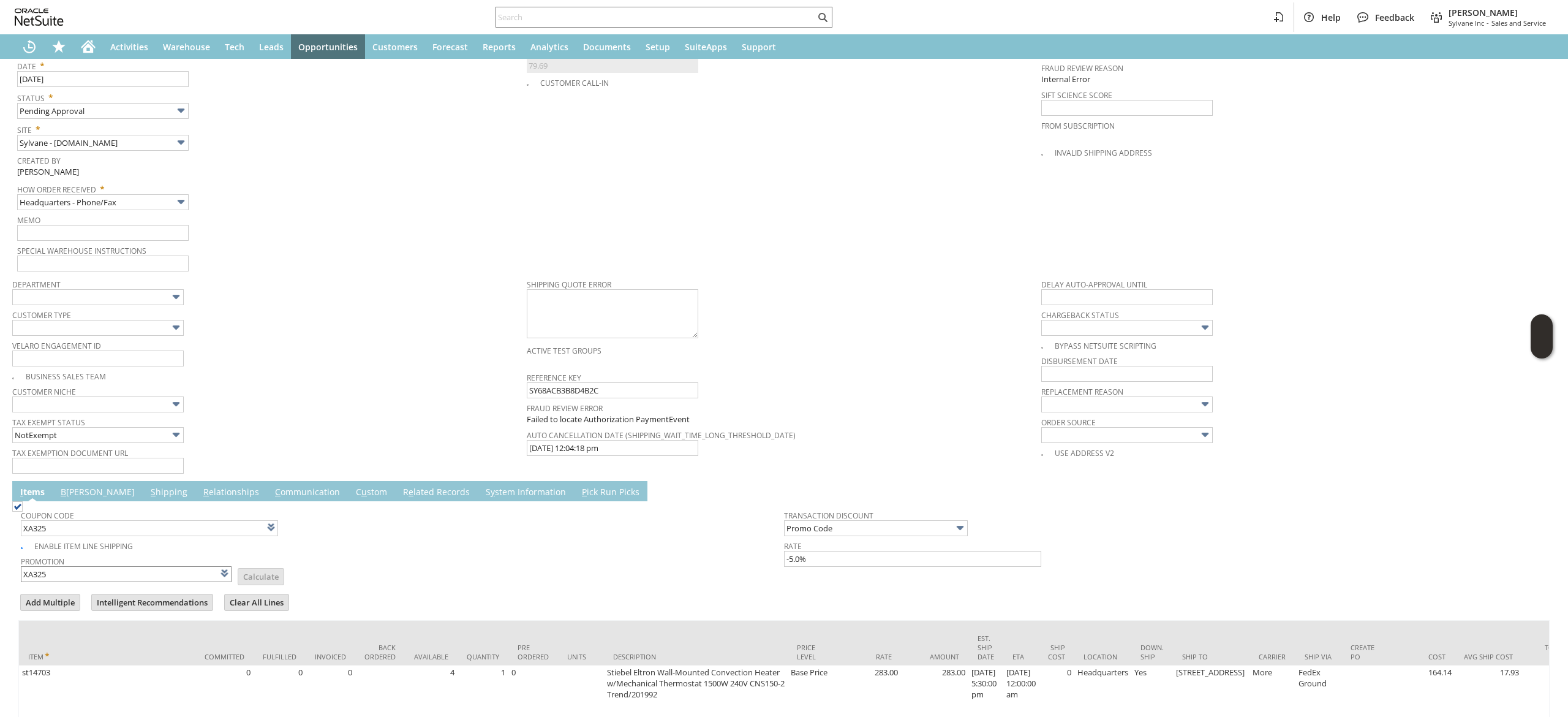
scroll to position [892, 0]
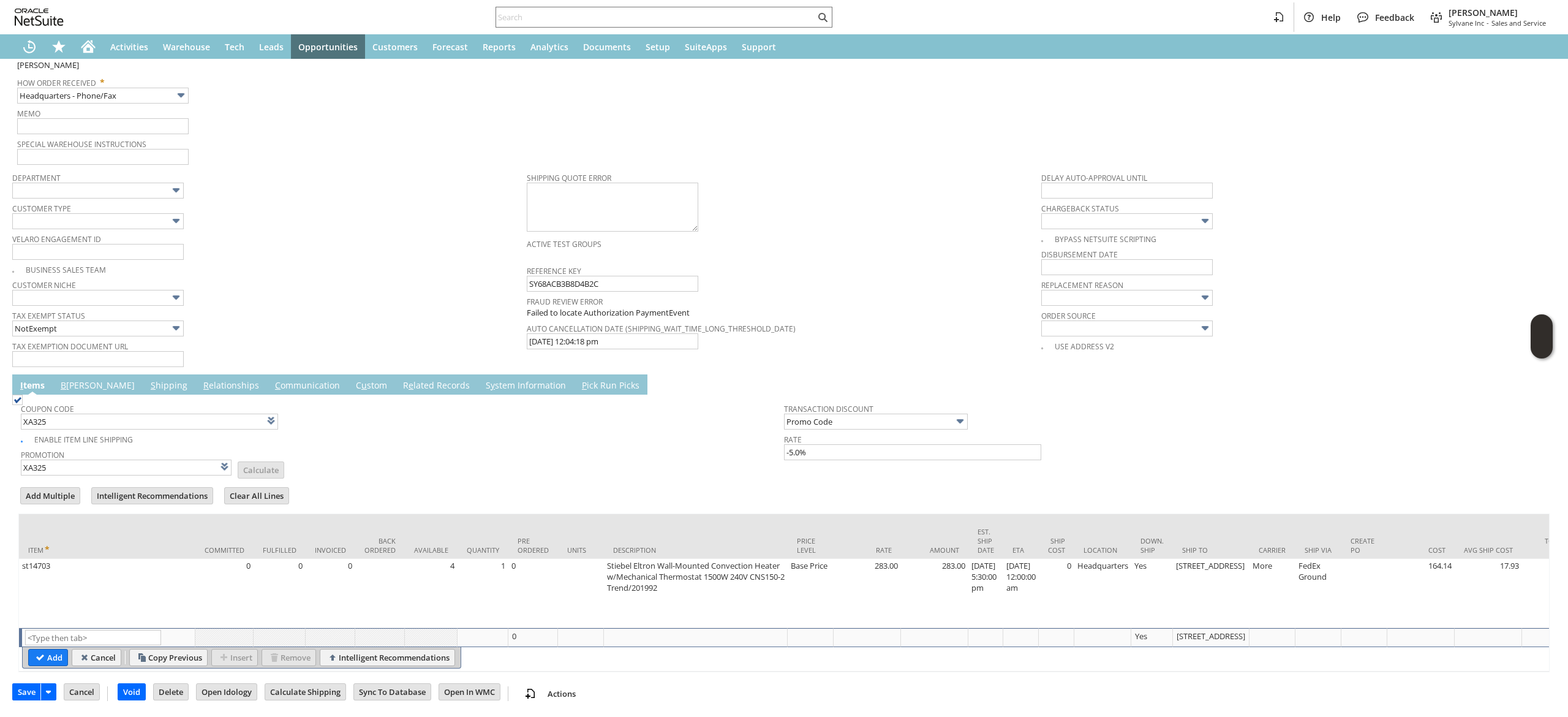
type input "Intelligent Recommendations ⁰"
click at [73, 375] on td "B [PERSON_NAME]" at bounding box center [98, 384] width 90 height 21
click at [76, 380] on link "B illing" at bounding box center [98, 386] width 80 height 14
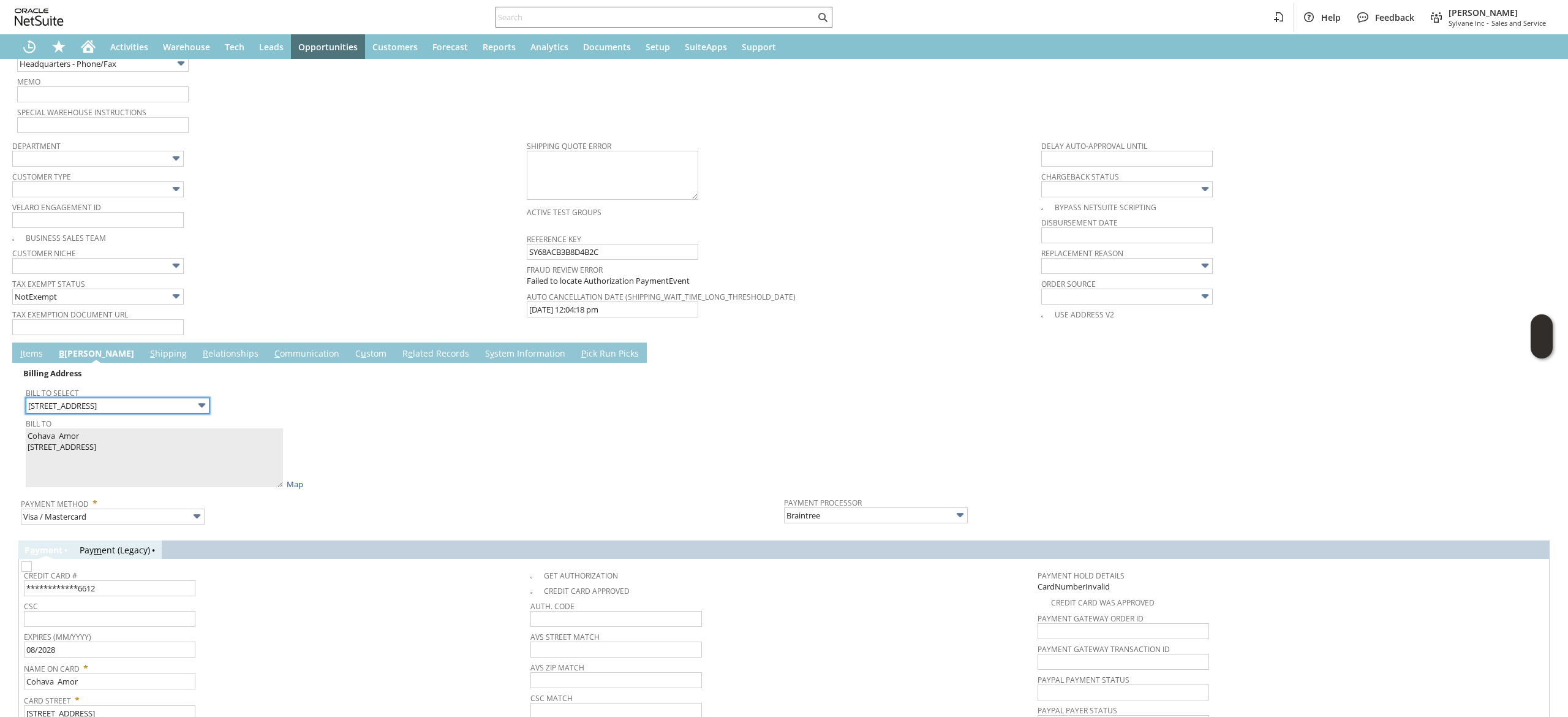
scroll to position [1106, 0]
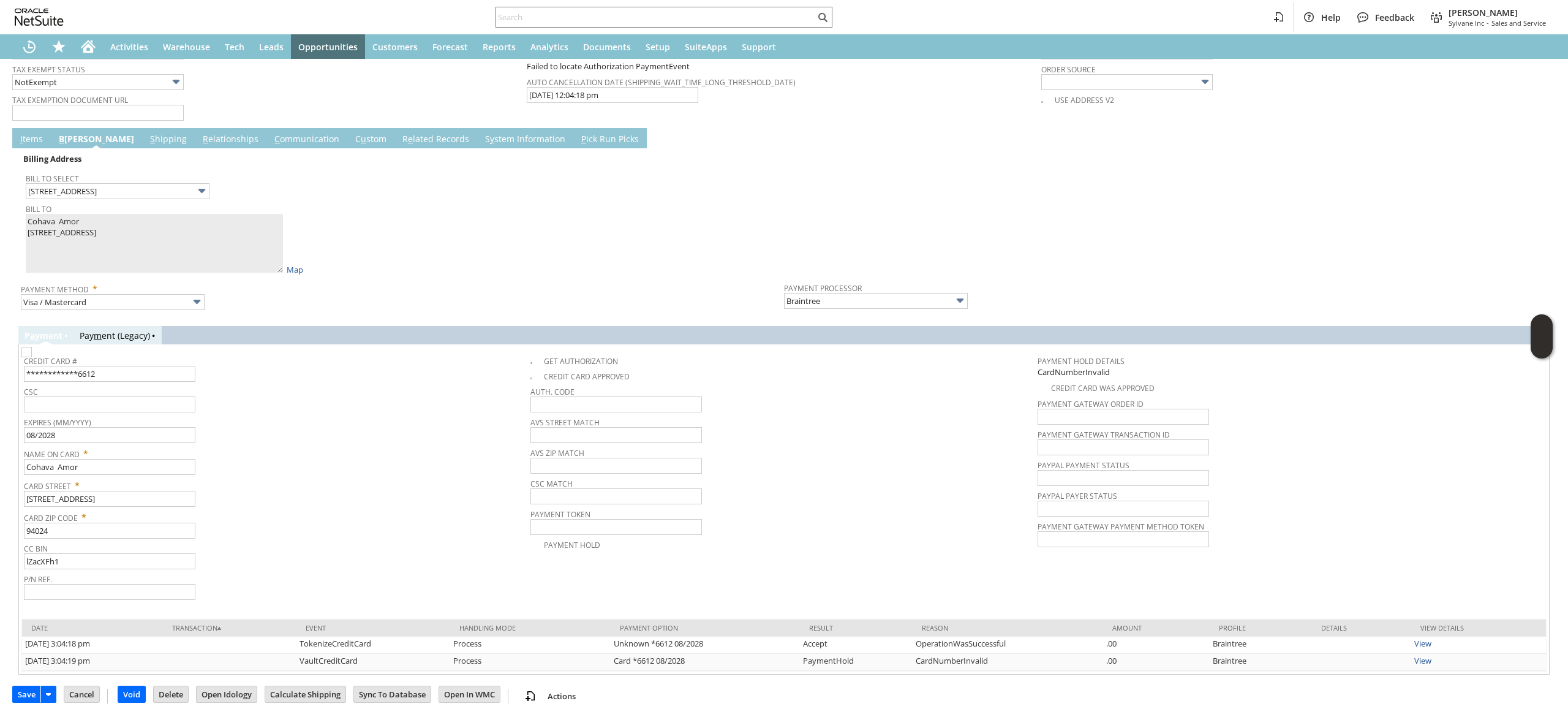
click at [152, 355] on span "Credit Card #" at bounding box center [274, 359] width 501 height 14
click at [154, 355] on span "Credit Card #" at bounding box center [274, 359] width 501 height 14
click at [158, 367] on input "**********" at bounding box center [109, 374] width 171 height 16
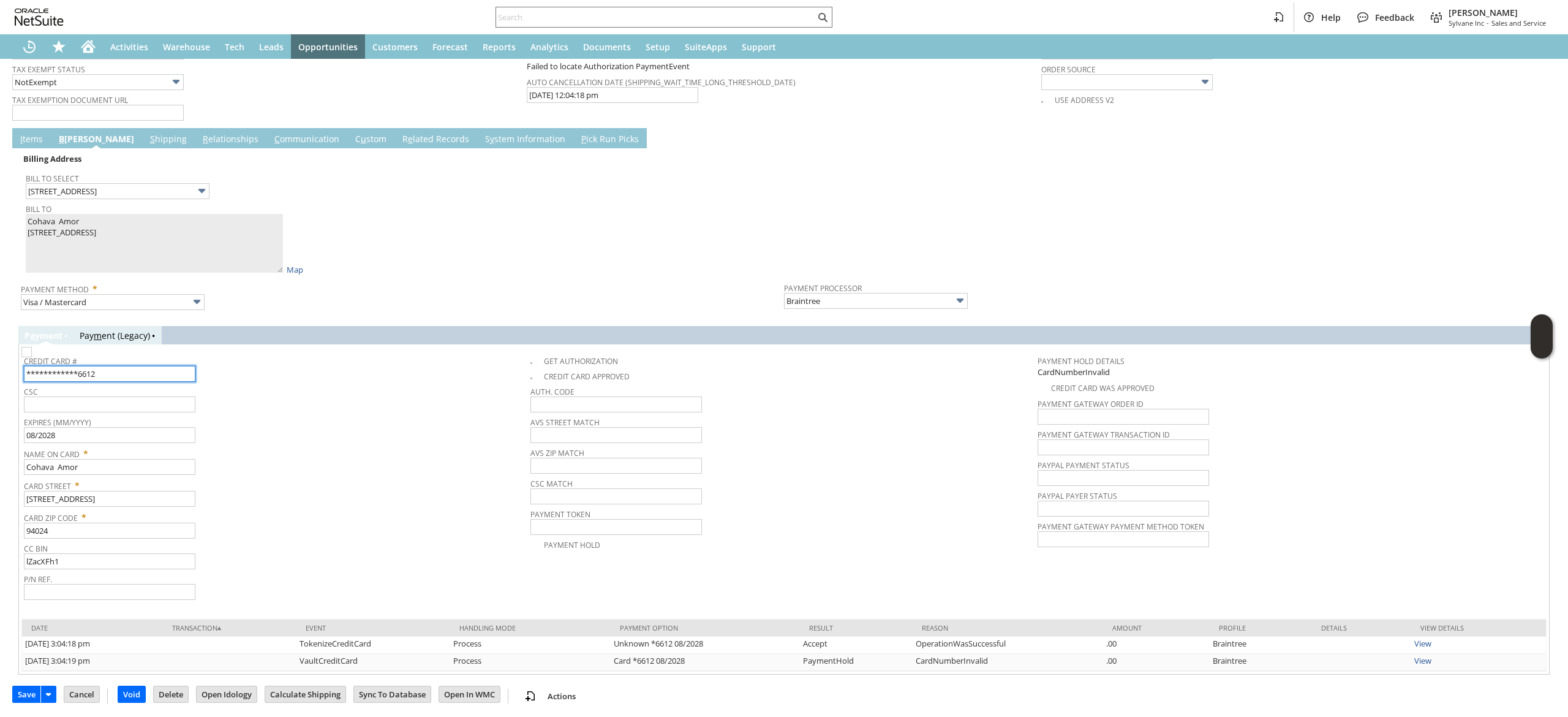
click at [158, 367] on input "**********" at bounding box center [109, 374] width 171 height 16
click at [32, 352] on img at bounding box center [26, 352] width 11 height 11
checkbox input "true"
click at [194, 344] on div "**********" at bounding box center [784, 509] width 1531 height 330
click at [180, 366] on input "**********" at bounding box center [109, 374] width 171 height 16
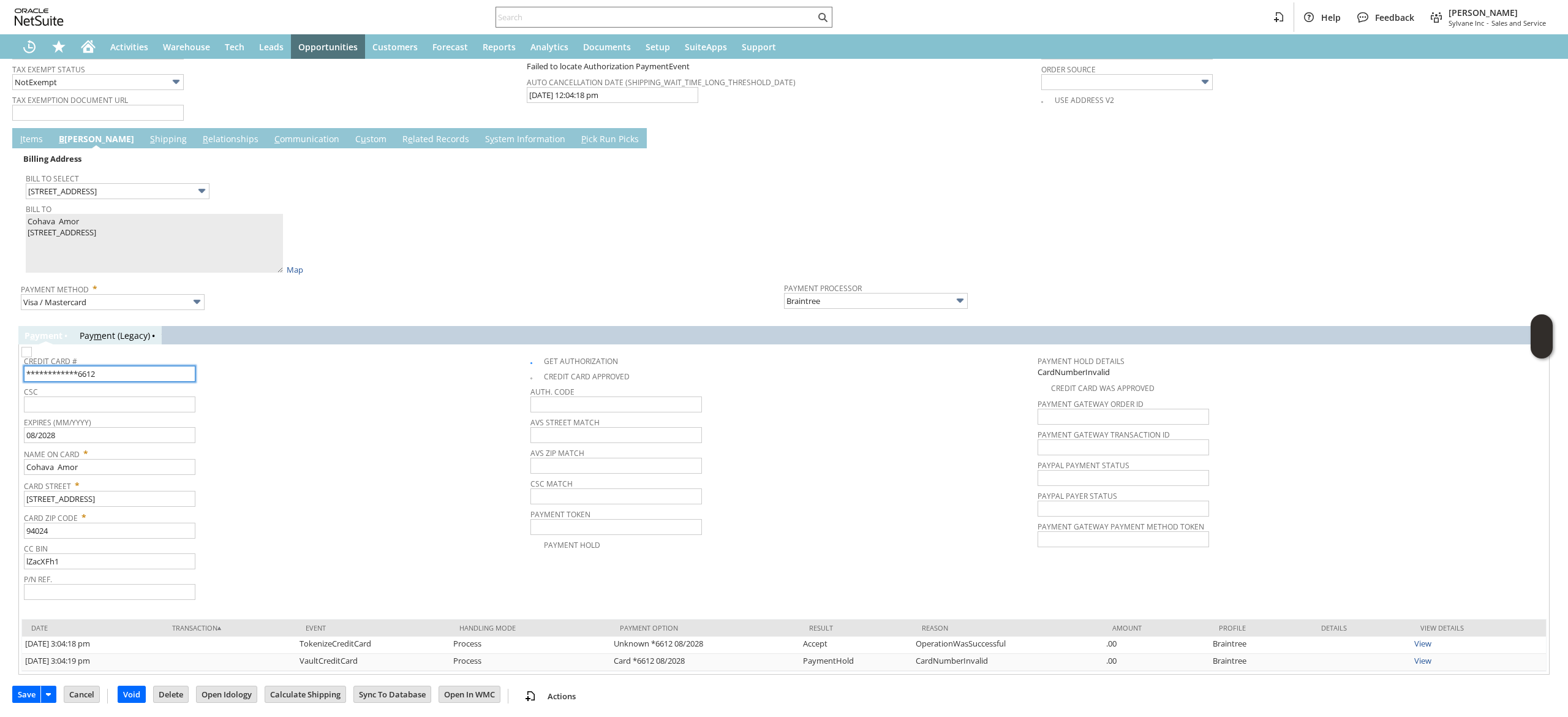
click at [180, 366] on input "**********" at bounding box center [109, 374] width 171 height 16
type input "5189410105046612"
click at [159, 404] on input "text" at bounding box center [109, 404] width 171 height 16
type input "887"
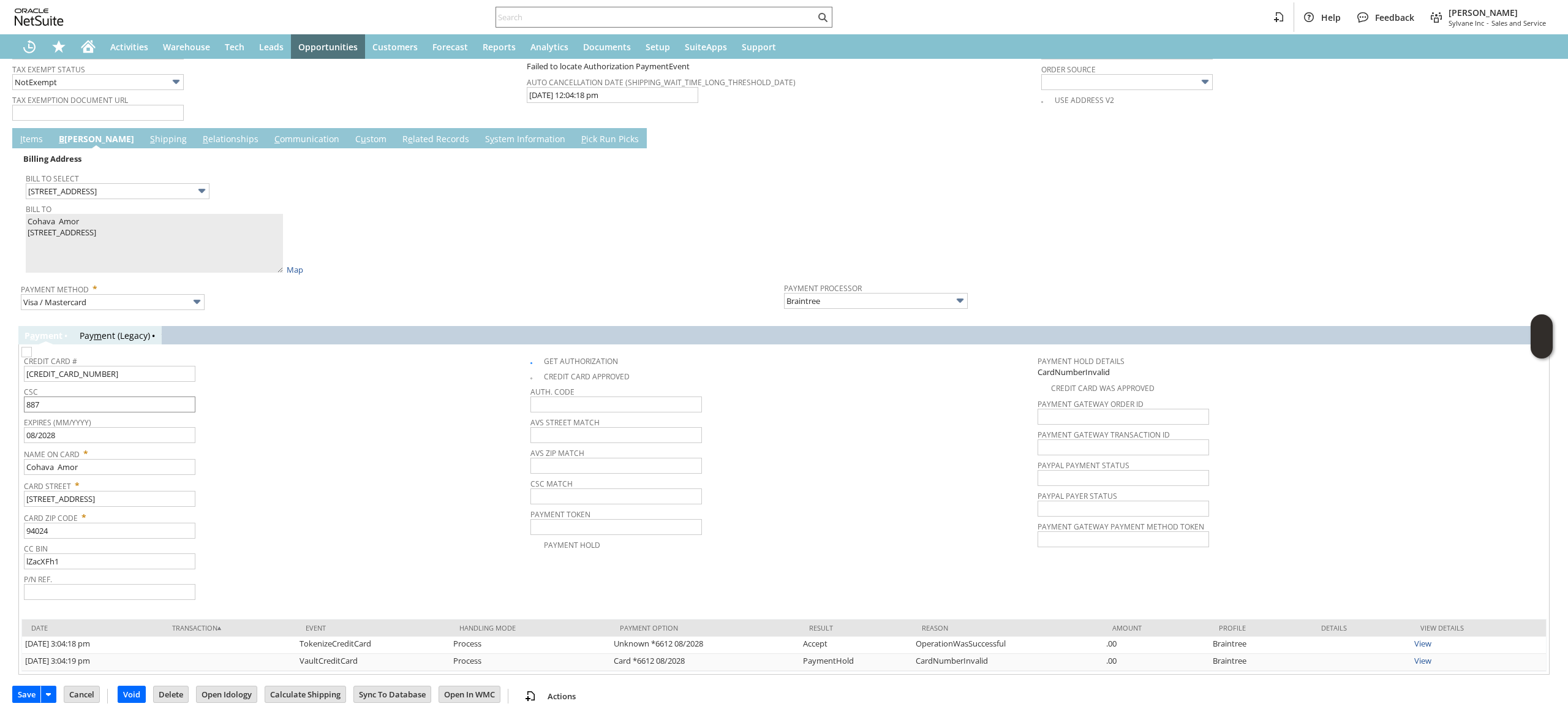
scroll to position [0, 0]
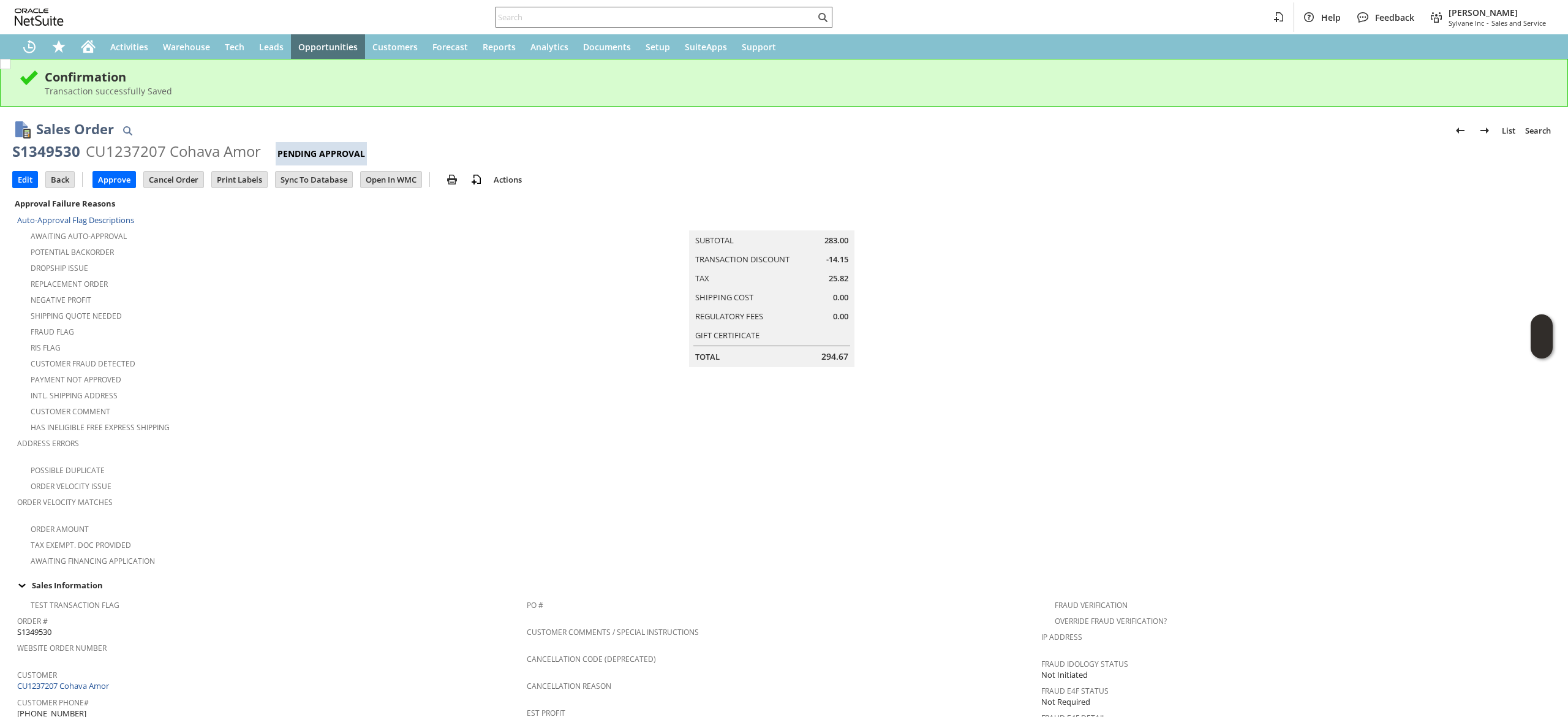
click at [583, 23] on input "text" at bounding box center [655, 17] width 319 height 15
paste input "Cohava Amor"
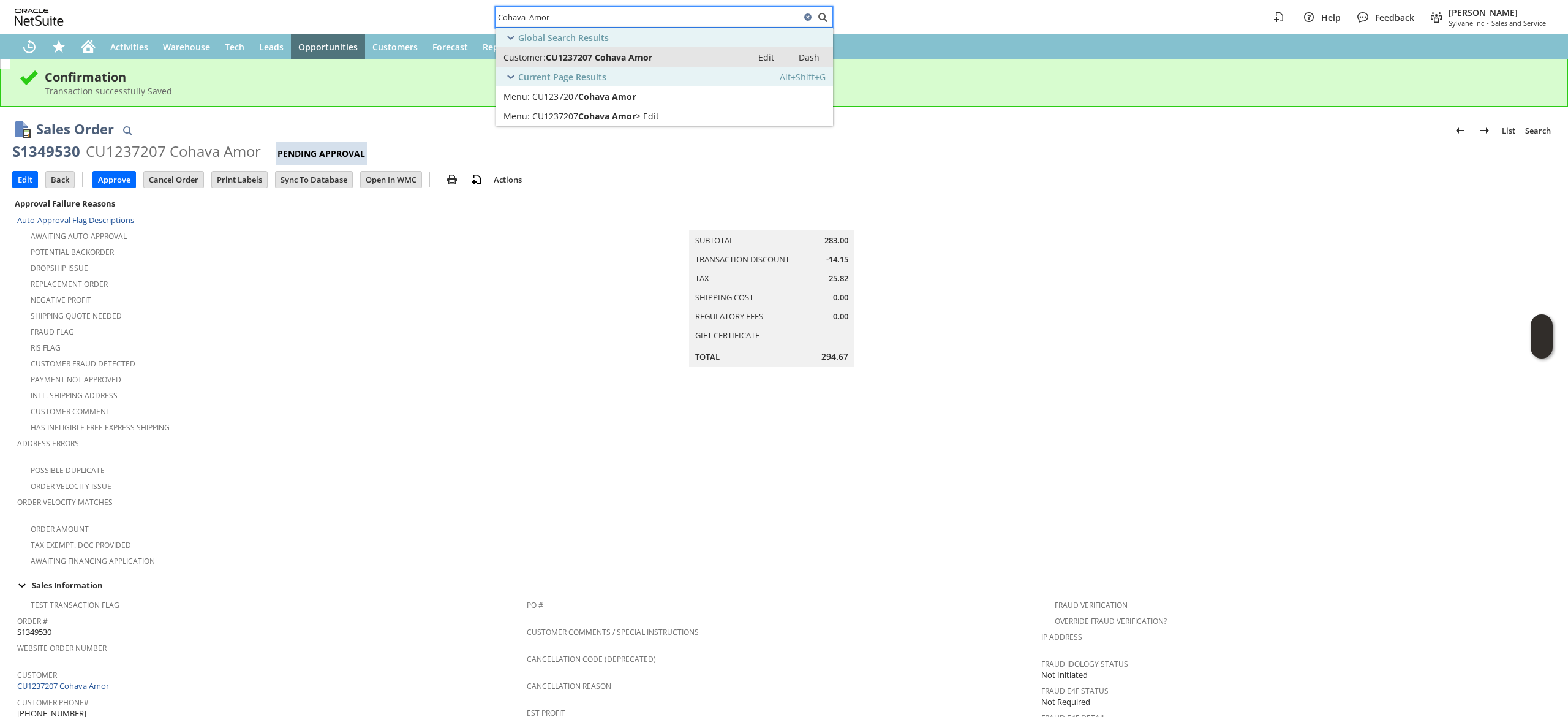
type input "Cohava Amor"
click at [671, 58] on div "Customer: CU1237207 Cohava Amor" at bounding box center [624, 58] width 242 height 12
click at [69, 43] on div "Shortcuts" at bounding box center [59, 46] width 29 height 24
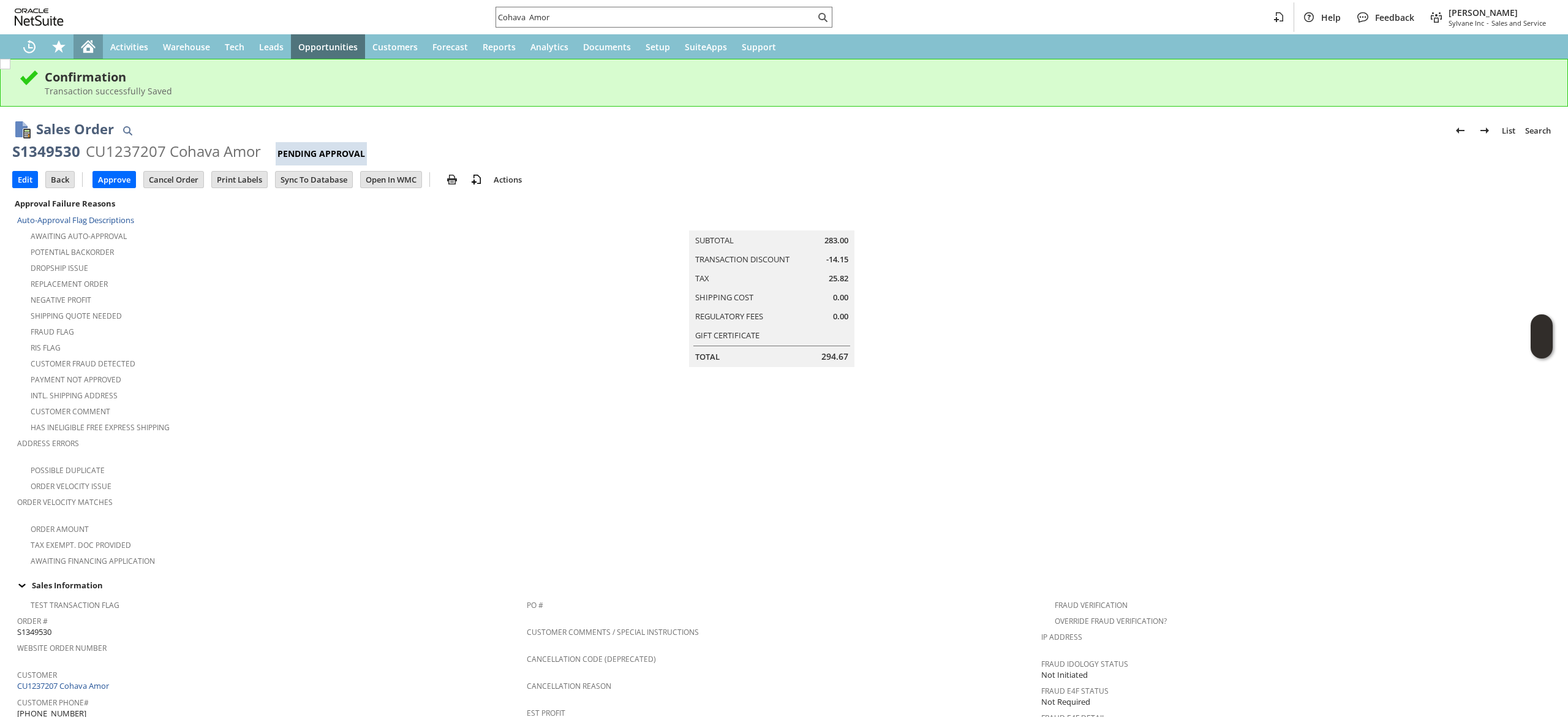
click at [84, 43] on icon "Home" at bounding box center [88, 46] width 15 height 15
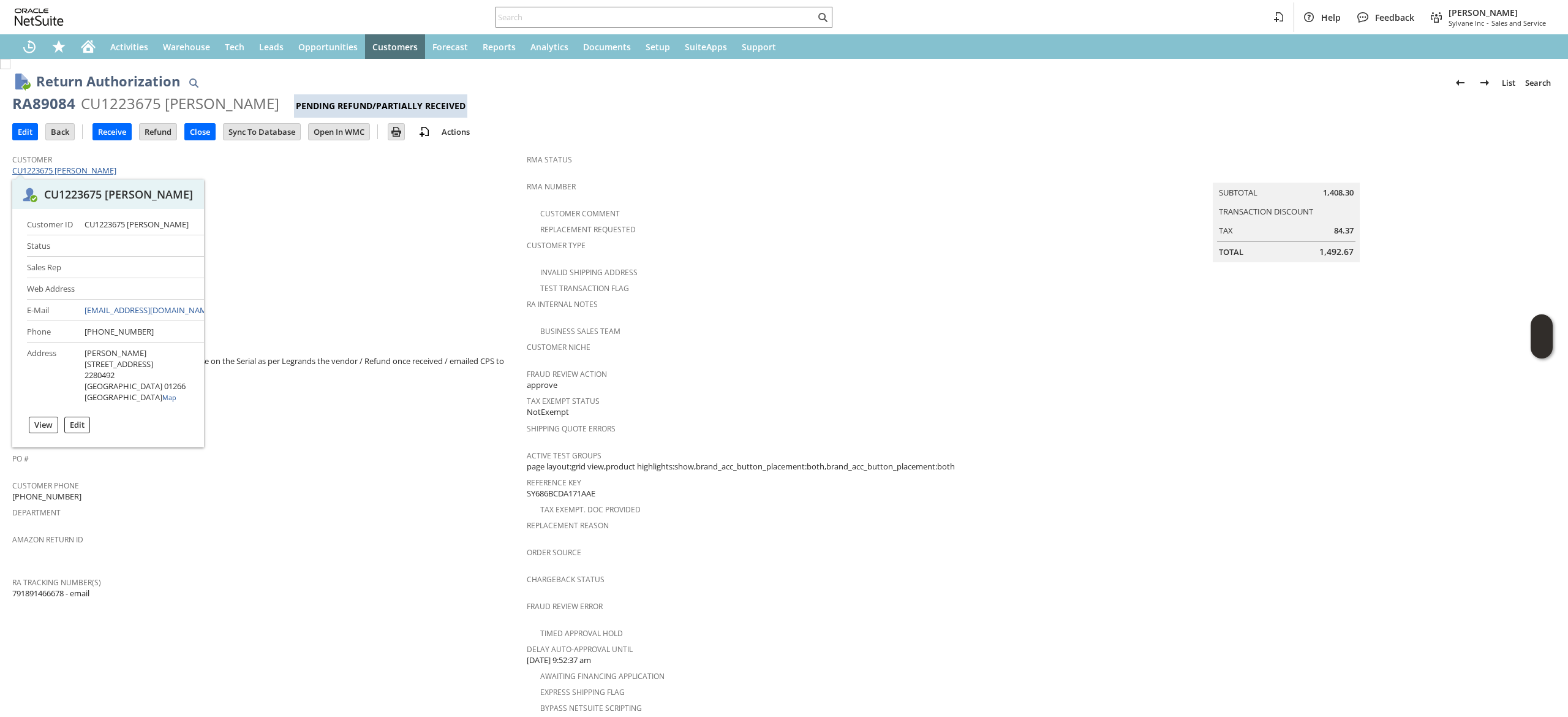
click at [94, 168] on link "CU1223675 [PERSON_NAME]" at bounding box center [67, 169] width 108 height 11
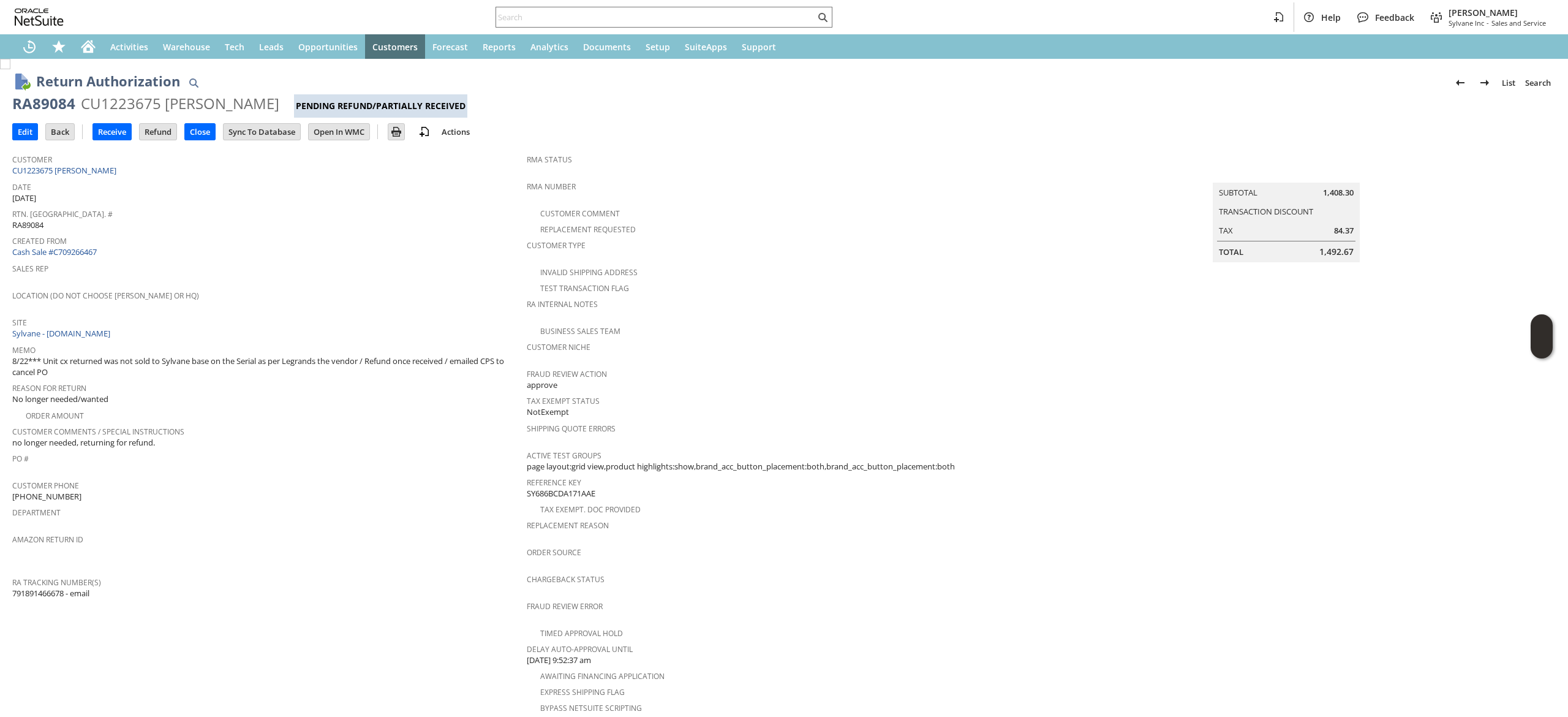
scroll to position [246, 0]
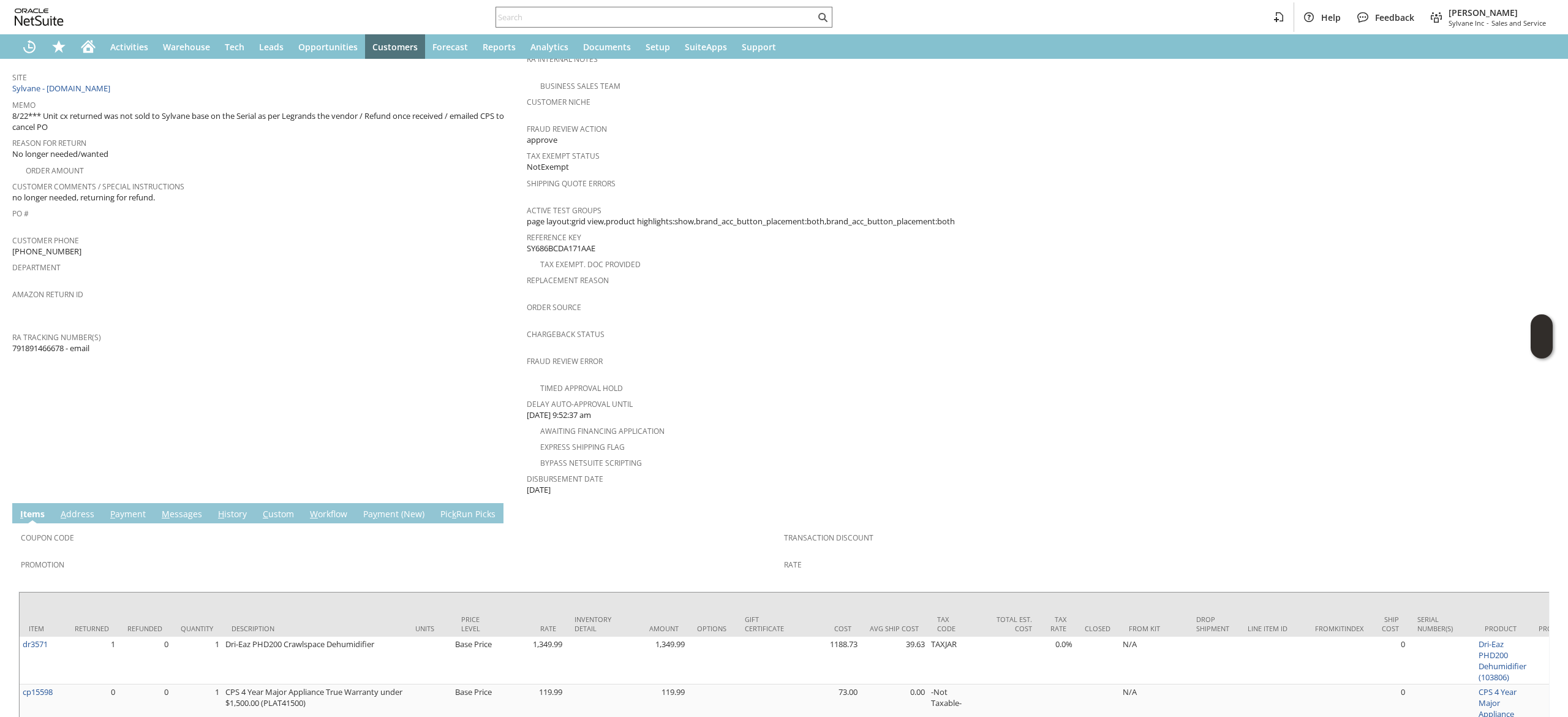
click at [182, 508] on link "M essages" at bounding box center [182, 515] width 47 height 14
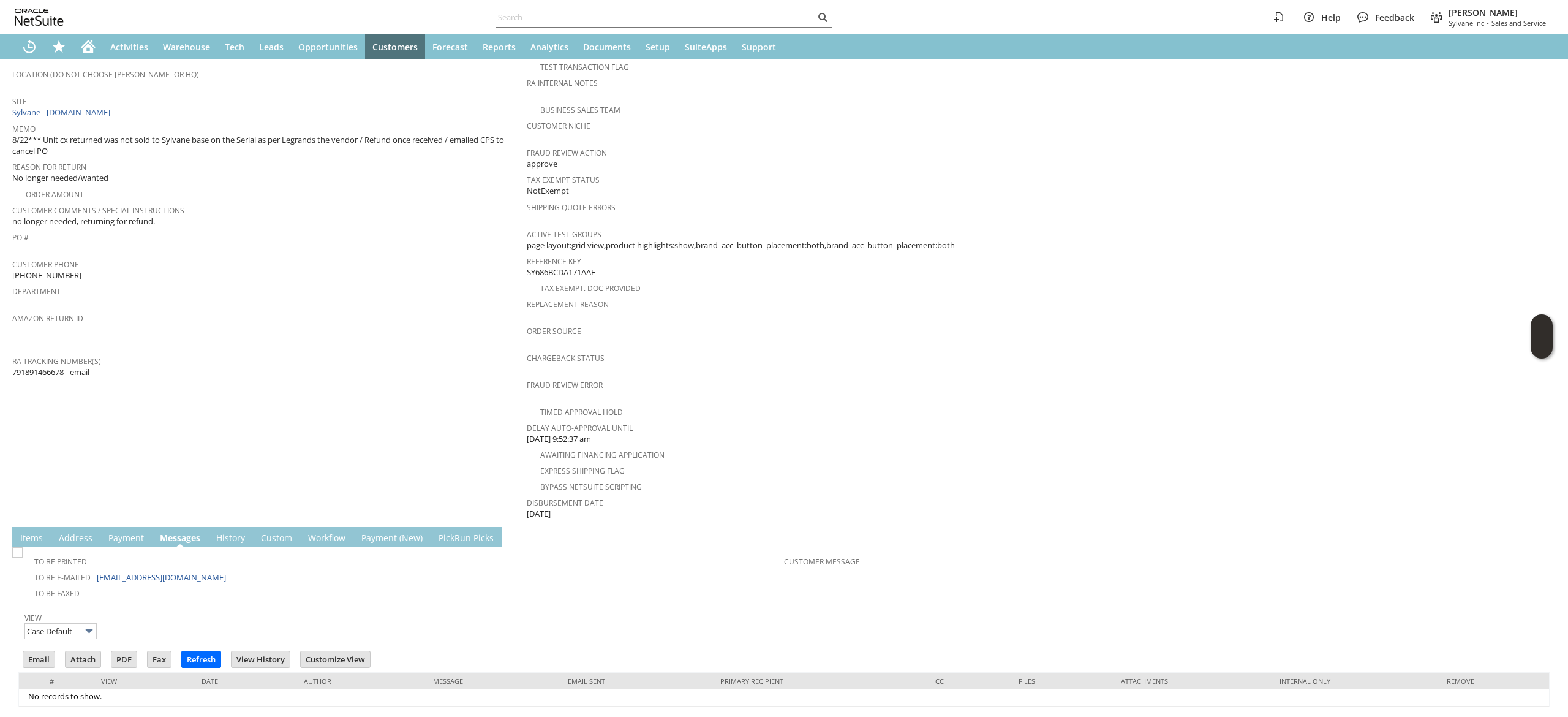
scroll to position [238, 0]
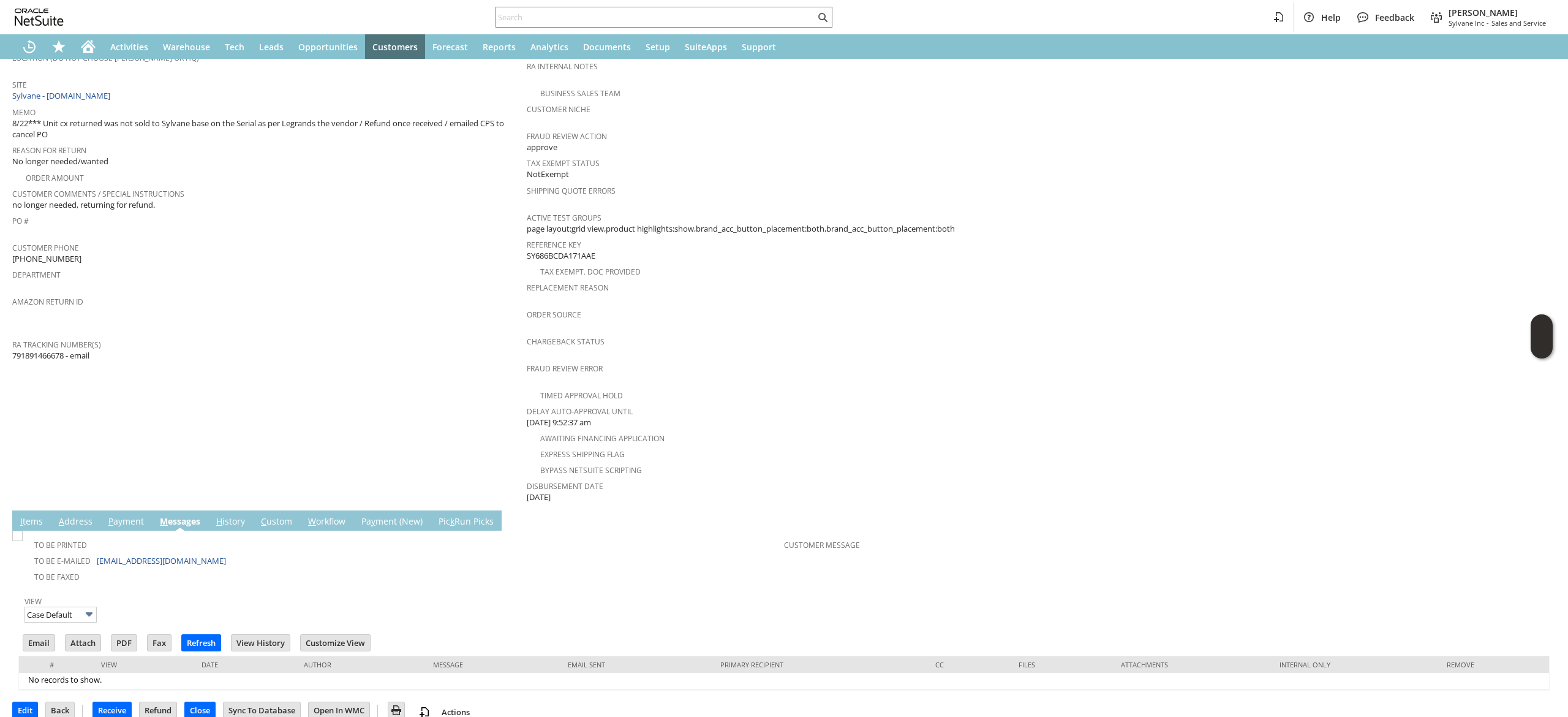
click at [37, 511] on td "I tems" at bounding box center [31, 520] width 38 height 21
click at [37, 515] on link "I tems" at bounding box center [31, 522] width 28 height 14
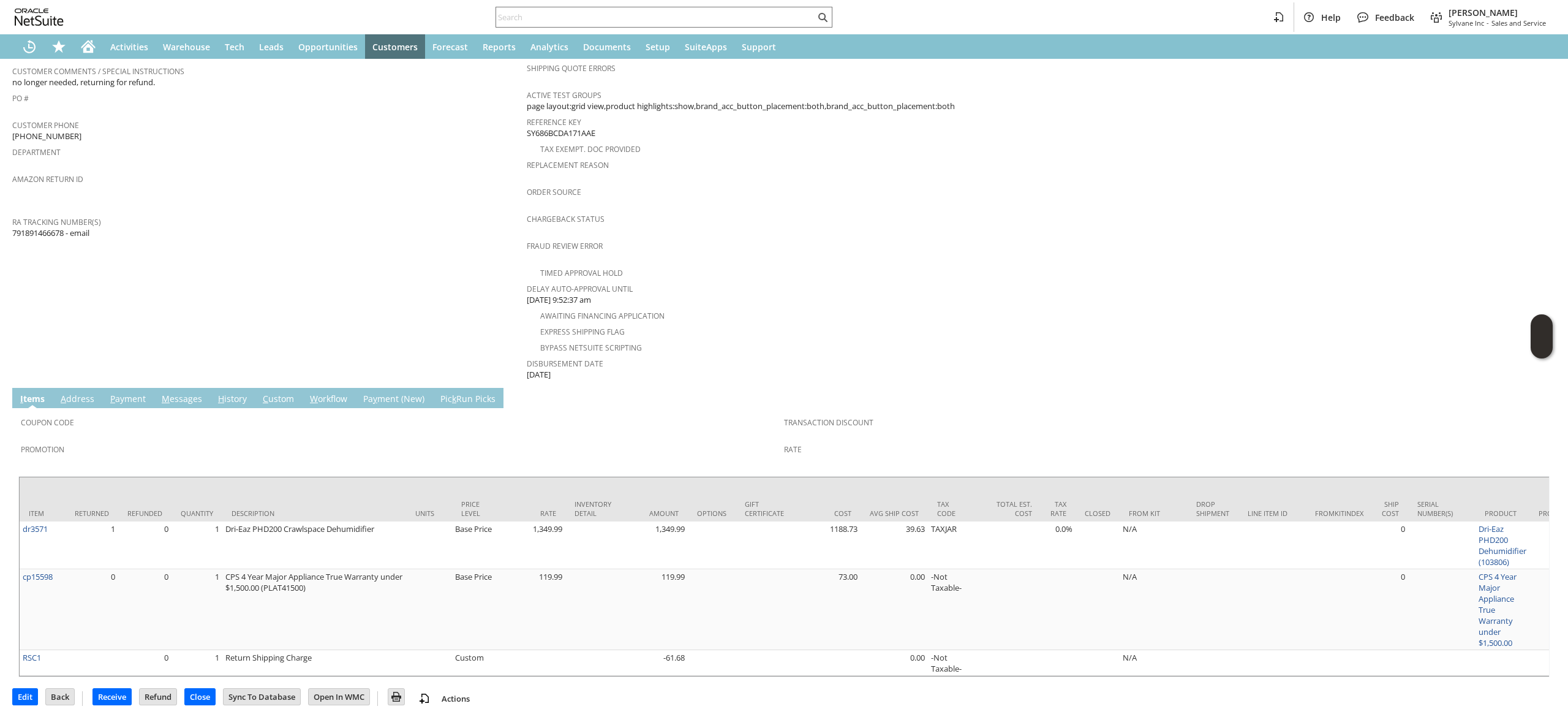
scroll to position [0, 0]
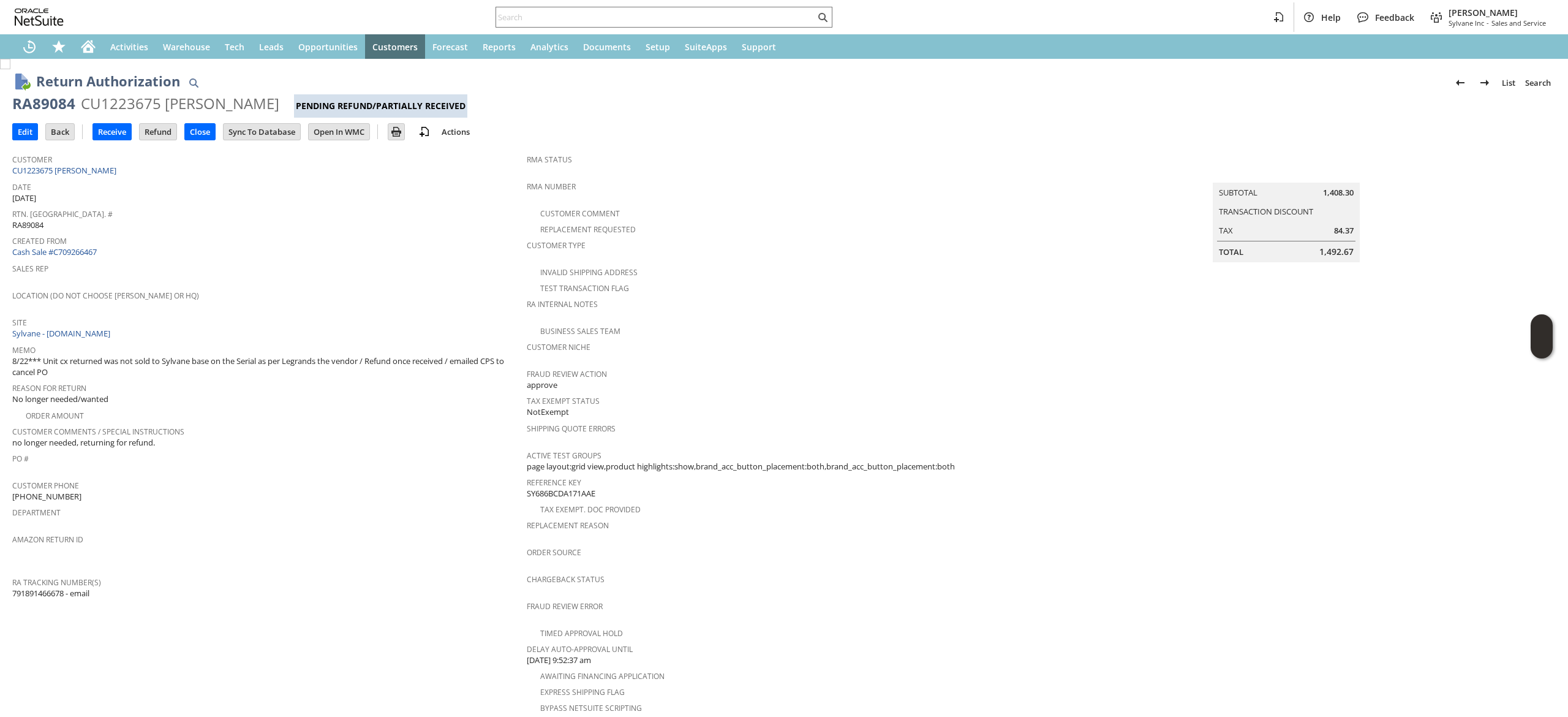
click at [14, 588] on span "791891466678 - email" at bounding box center [51, 594] width 77 height 12
copy span "791891466678"
click at [150, 168] on div "Customer CU1223675 [PERSON_NAME]" at bounding box center [267, 163] width 509 height 26
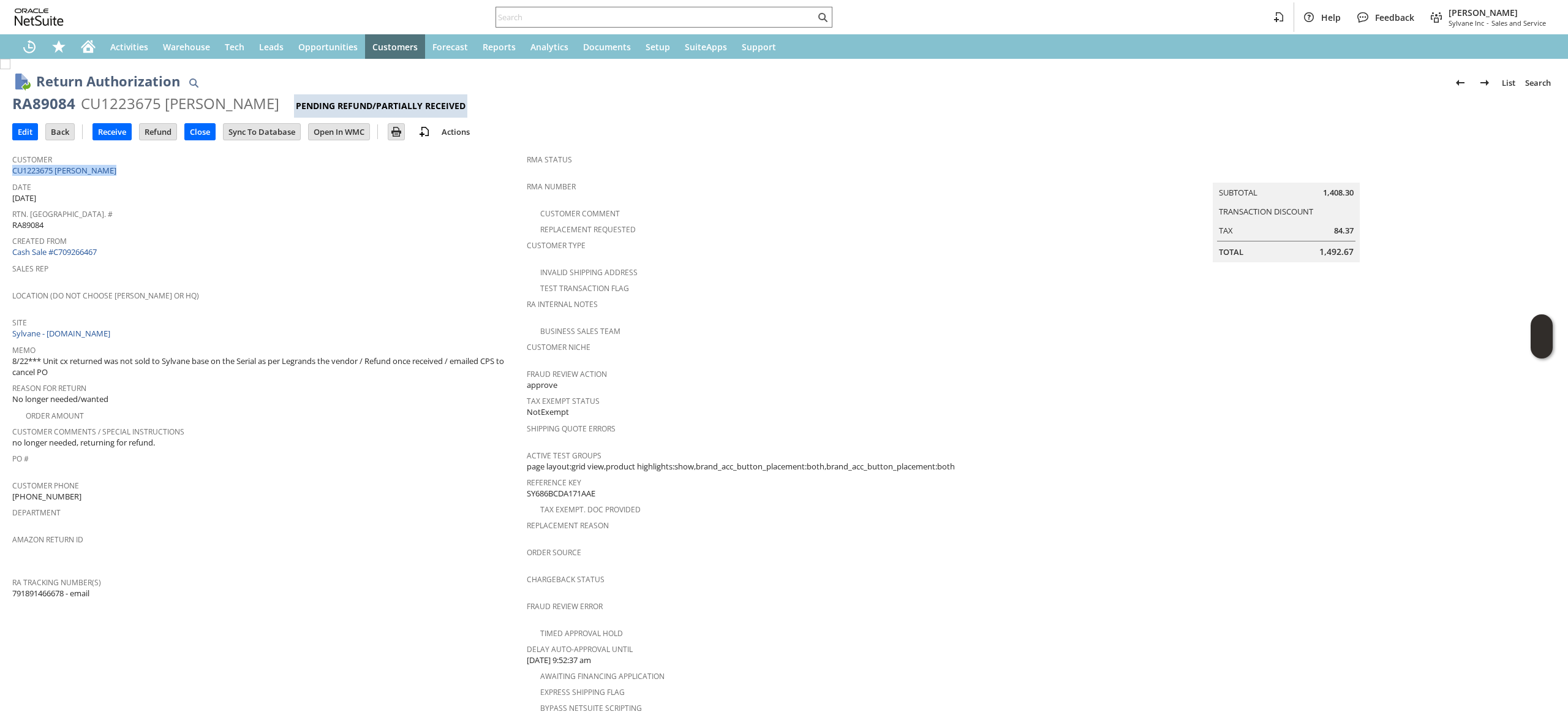
click at [150, 168] on div "Customer CU1223675 [PERSON_NAME]" at bounding box center [267, 163] width 509 height 26
copy tbody "CU1223675 [PERSON_NAME]"
